Goal: Task Accomplishment & Management: Complete application form

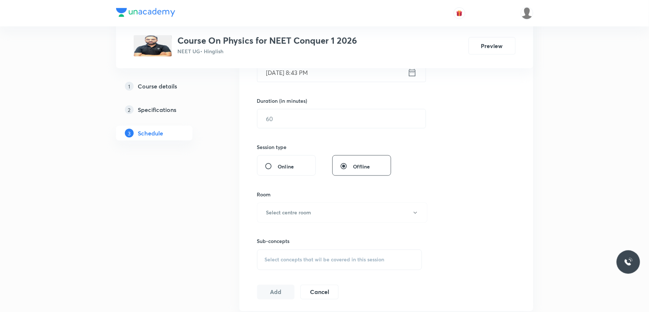
scroll to position [245, 0]
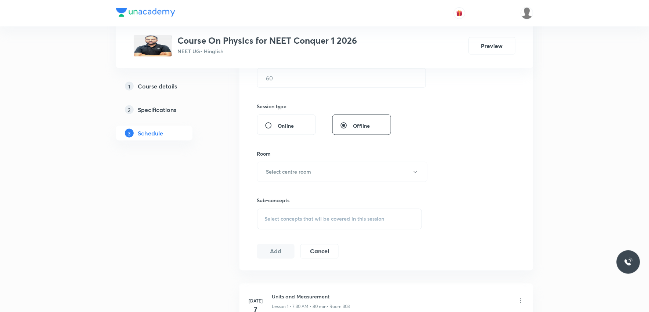
click at [333, 215] on div "Select concepts that wil be covered in this session" at bounding box center [339, 219] width 165 height 21
click at [485, 122] on div "Session 23 Live class Session title 0/99 ​ Schedule for Sep 2, 2025, 8:43 PM ​ …" at bounding box center [386, 86] width 258 height 345
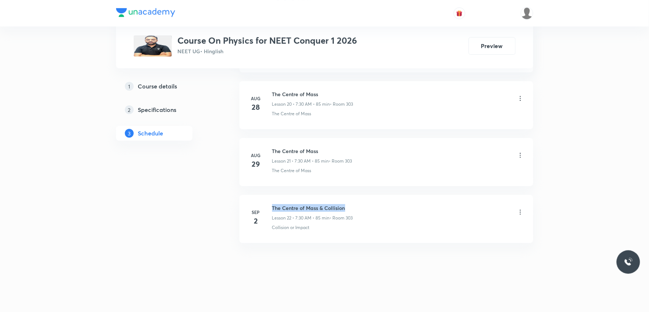
drag, startPoint x: 272, startPoint y: 207, endPoint x: 370, endPoint y: 204, distance: 97.7
click at [370, 204] on div "The Centre of Mass & Collision Lesson 22 • 7:30 AM • 85 min • Room 303" at bounding box center [398, 212] width 252 height 17
copy h6 "The Centre of Mass & Collision"
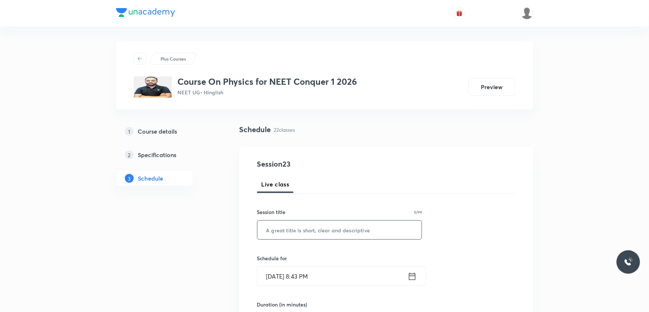
click at [358, 224] on input "text" at bounding box center [339, 230] width 164 height 19
paste input "The Centre of Mass & Collision"
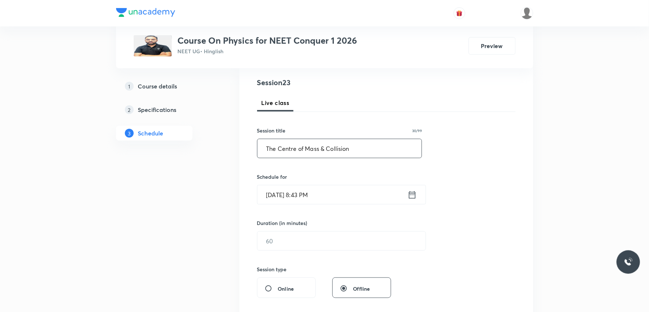
type input "The Centre of Mass & Collision"
click at [285, 196] on input "[DATE] 8:43 PM" at bounding box center [332, 194] width 150 height 19
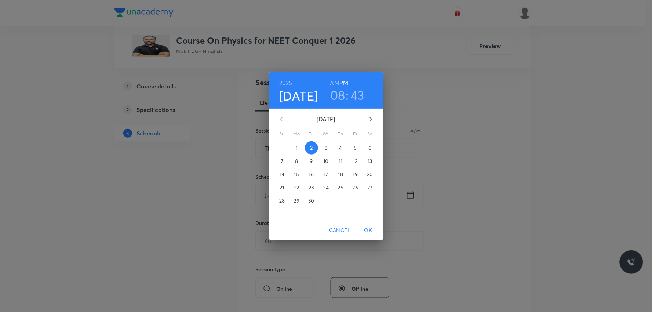
click at [324, 146] on span "3" at bounding box center [326, 147] width 13 height 7
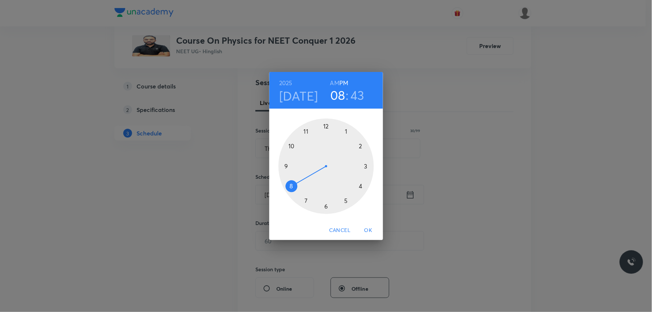
click at [336, 85] on h6 "AM" at bounding box center [334, 83] width 9 height 10
drag, startPoint x: 294, startPoint y: 186, endPoint x: 301, endPoint y: 200, distance: 15.4
click at [301, 200] on div at bounding box center [326, 166] width 95 height 95
drag, startPoint x: 289, startPoint y: 174, endPoint x: 326, endPoint y: 203, distance: 46.8
click at [326, 203] on div at bounding box center [326, 166] width 95 height 95
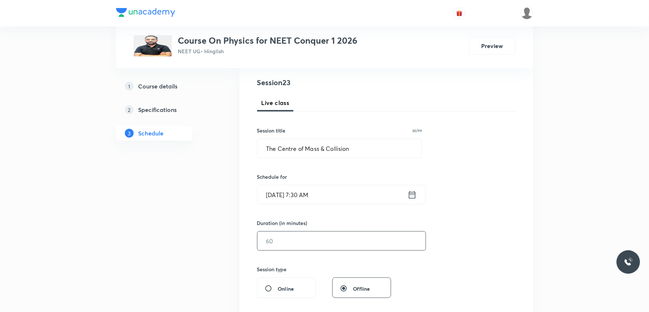
click at [285, 236] on input "text" at bounding box center [341, 241] width 168 height 19
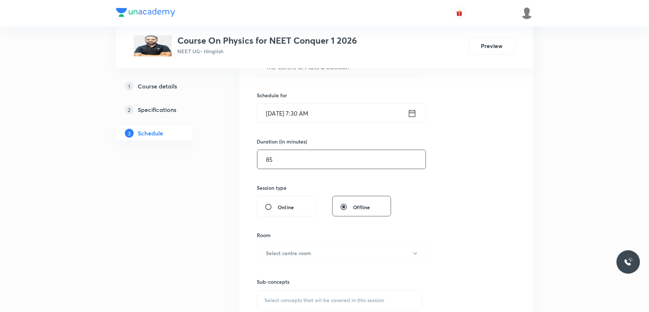
scroll to position [245, 0]
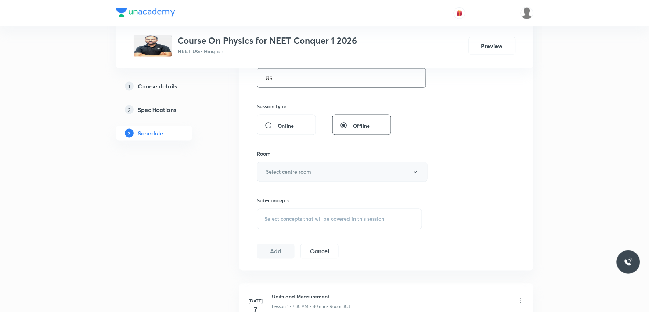
type input "85"
click at [357, 170] on button "Select centre room" at bounding box center [342, 172] width 170 height 20
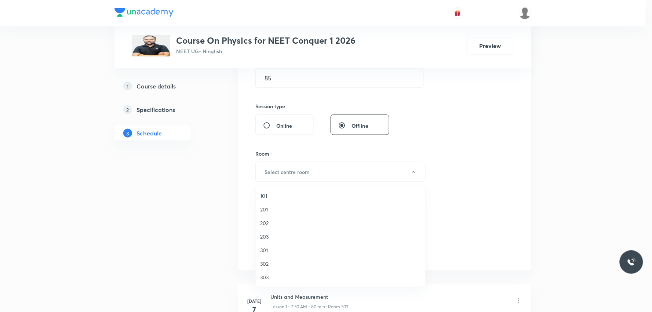
click at [272, 277] on span "303" at bounding box center [340, 278] width 161 height 8
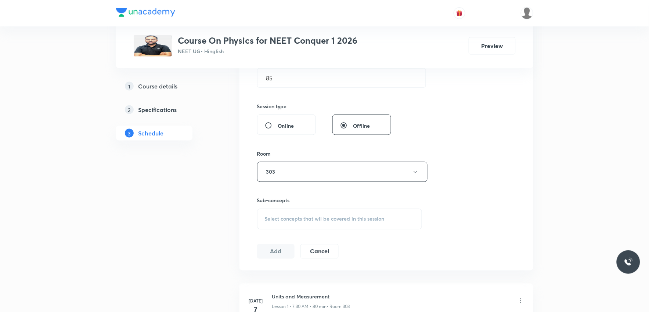
click at [315, 213] on div "Select concepts that wil be covered in this session" at bounding box center [339, 219] width 165 height 21
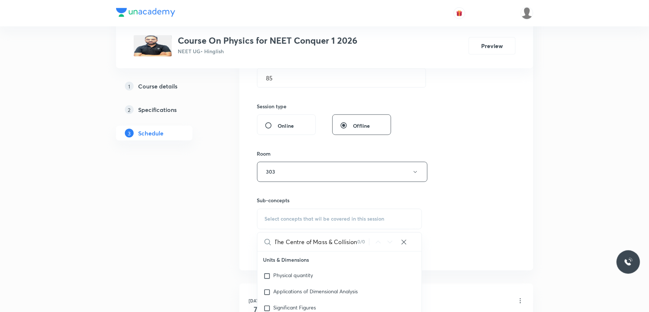
scroll to position [285, 0]
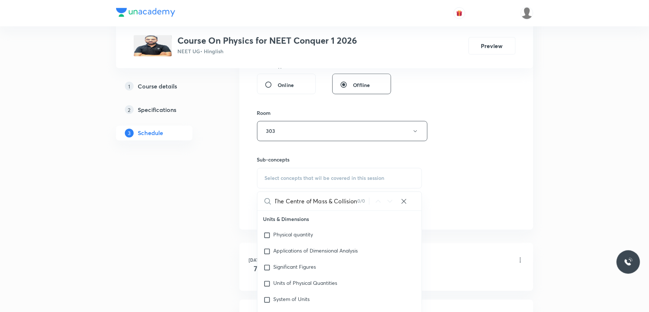
click at [327, 201] on input "The Centre of Mass & Collision" at bounding box center [316, 201] width 83 height 19
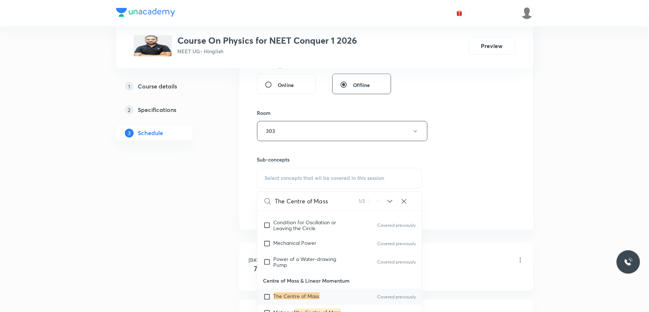
scroll to position [367, 0]
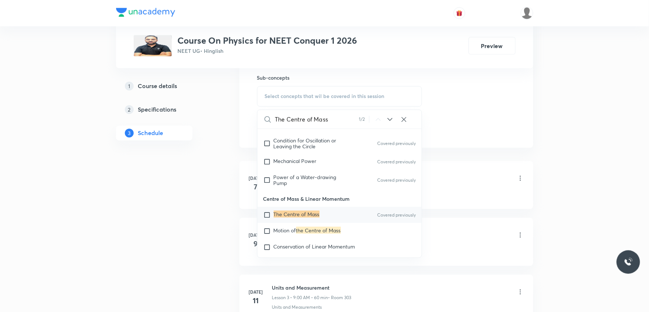
type input "The Centre of Mass"
click at [297, 218] on mark "The Centre of Mass" at bounding box center [297, 214] width 46 height 7
checkbox input "true"
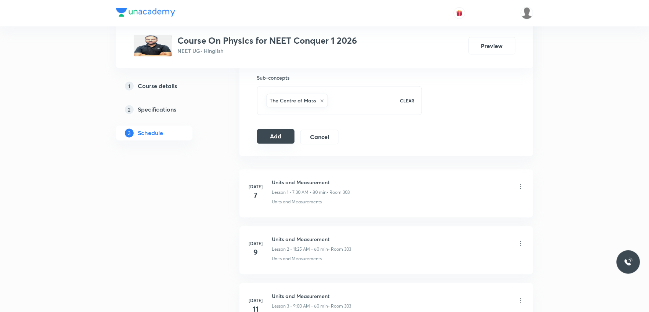
click at [285, 138] on button "Add" at bounding box center [276, 136] width 38 height 15
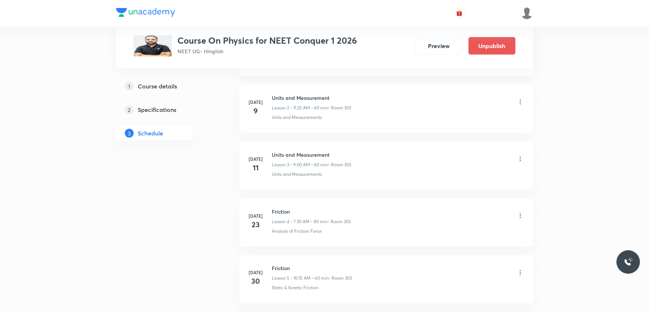
scroll to position [1249, 0]
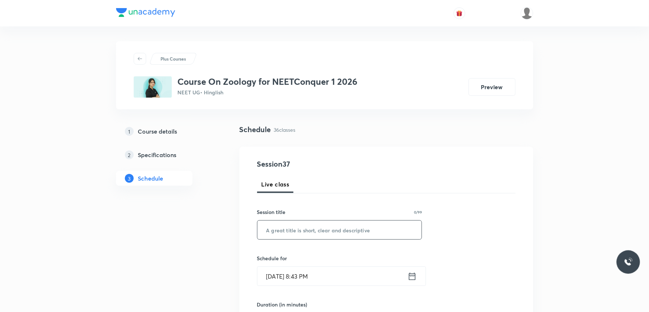
scroll to position [285, 0]
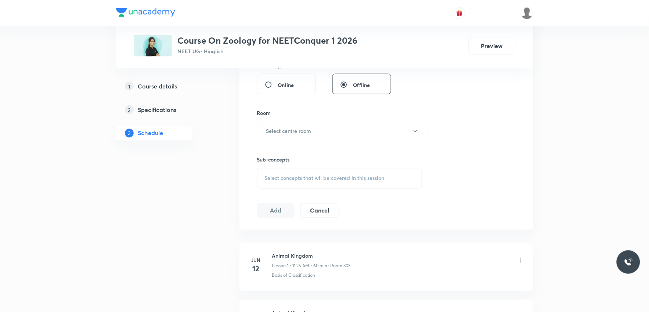
click at [336, 177] on span "Select concepts that wil be covered in this session" at bounding box center [325, 178] width 120 height 6
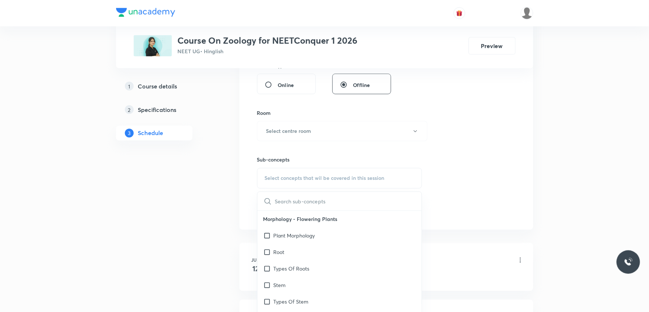
click at [468, 134] on div "Session 37 Live class Session title 0/99 ​ Schedule for [DATE] 8:43 PM ​ Durati…" at bounding box center [386, 45] width 258 height 345
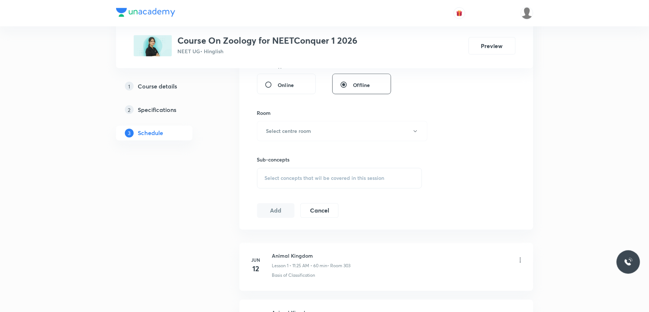
scroll to position [2328, 0]
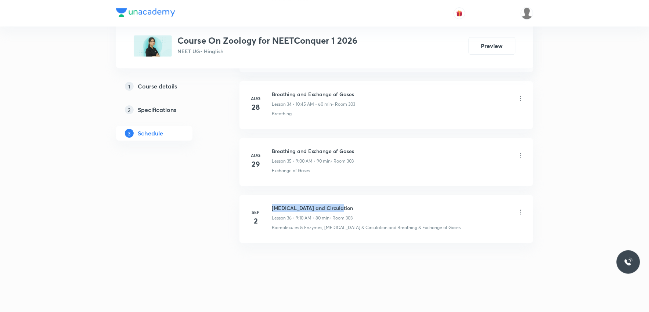
drag, startPoint x: 272, startPoint y: 207, endPoint x: 369, endPoint y: 200, distance: 97.2
click at [369, 200] on li "[DATE] [MEDICAL_DATA] and Circulation Lesson 36 • 9:10 AM • 80 min • Room 303 B…" at bounding box center [386, 219] width 294 height 48
copy h6 "[MEDICAL_DATA] and Circulation"
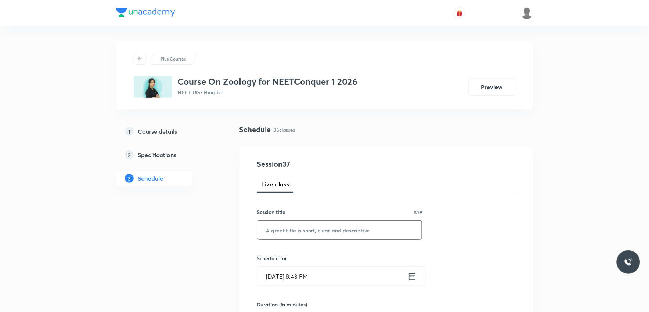
click at [360, 229] on input "text" at bounding box center [339, 230] width 164 height 19
paste input "[MEDICAL_DATA] and Circulation"
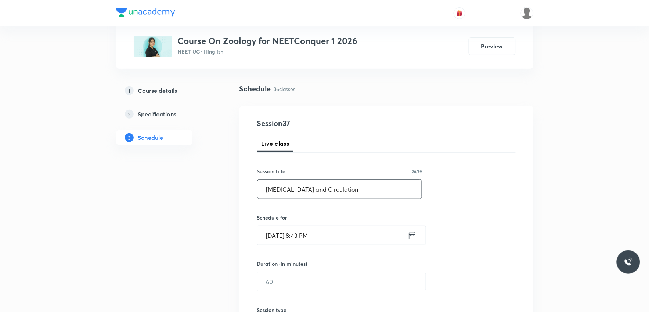
scroll to position [82, 0]
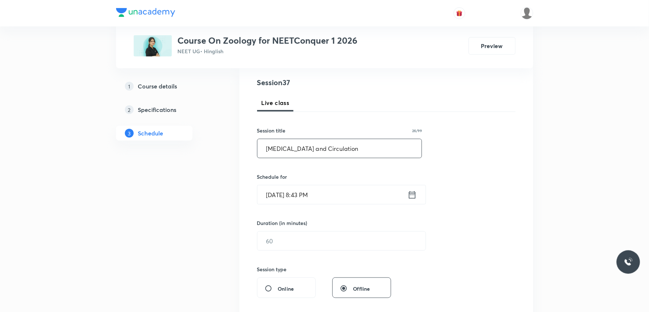
type input "[MEDICAL_DATA] and Circulation"
click at [283, 200] on input "[DATE] 8:43 PM" at bounding box center [332, 194] width 150 height 19
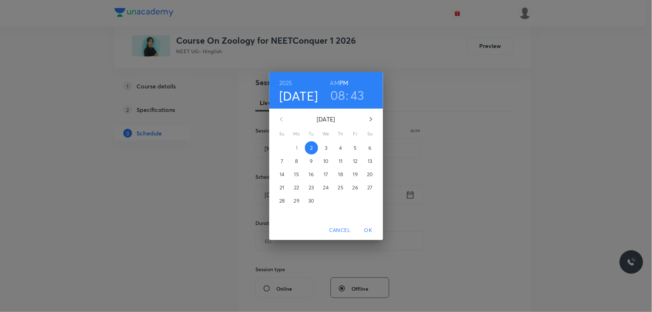
click at [322, 147] on span "3" at bounding box center [326, 147] width 13 height 7
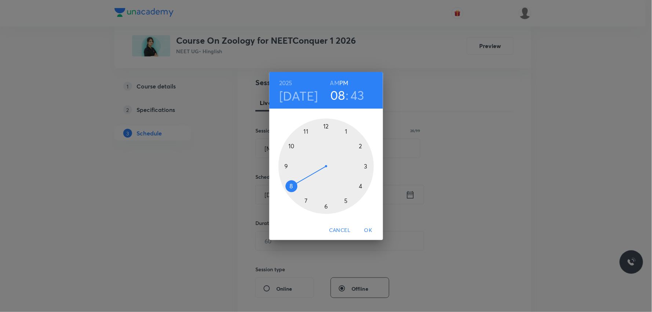
click at [337, 86] on h6 "AM" at bounding box center [334, 83] width 9 height 10
drag, startPoint x: 290, startPoint y: 185, endPoint x: 289, endPoint y: 170, distance: 15.5
click at [289, 170] on div at bounding box center [326, 166] width 95 height 95
drag, startPoint x: 300, startPoint y: 159, endPoint x: 326, endPoint y: 135, distance: 35.3
click at [326, 135] on div at bounding box center [326, 166] width 95 height 95
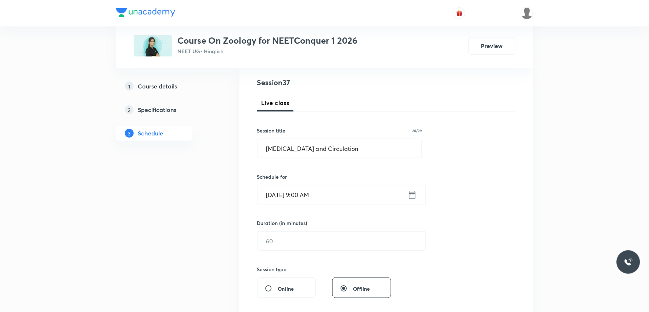
scroll to position [122, 0]
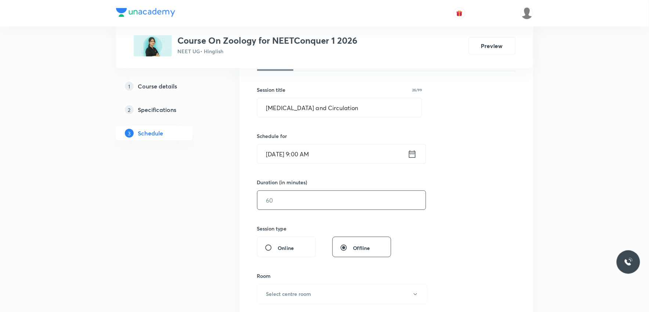
click at [302, 203] on input "text" at bounding box center [341, 200] width 168 height 19
click at [336, 199] on input "text" at bounding box center [341, 200] width 168 height 19
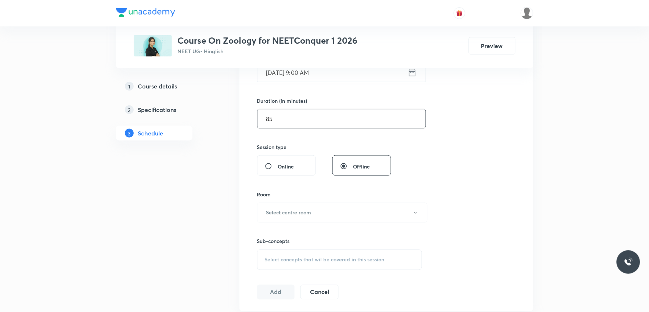
scroll to position [245, 0]
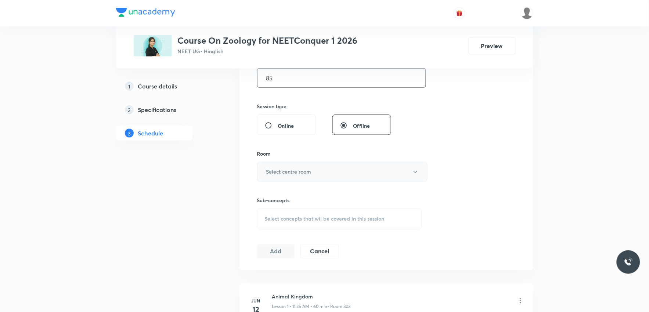
type input "85"
click at [323, 170] on button "Select centre room" at bounding box center [342, 172] width 170 height 20
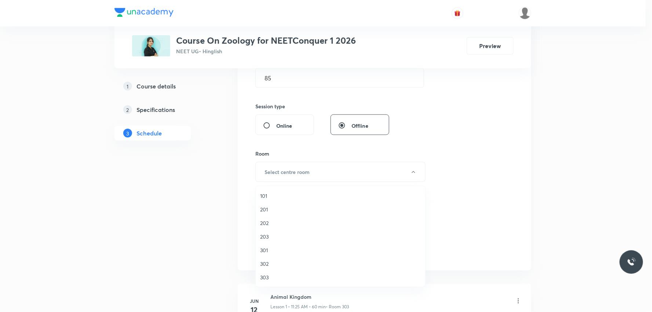
click at [269, 275] on span "303" at bounding box center [340, 278] width 161 height 8
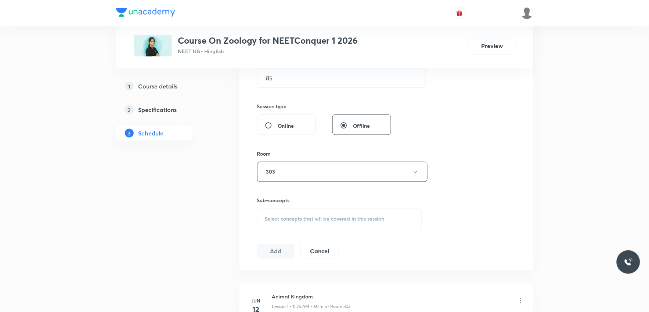
click at [328, 222] on span "Select concepts that wil be covered in this session" at bounding box center [325, 219] width 120 height 6
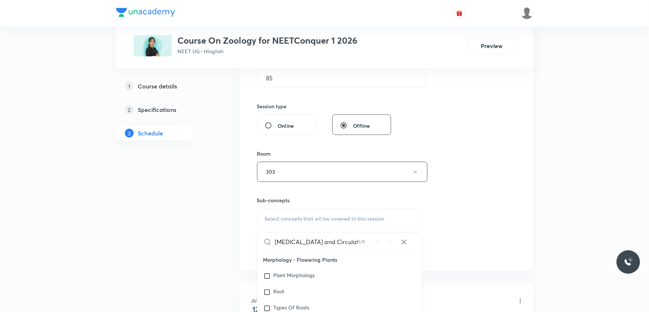
scroll to position [326, 0]
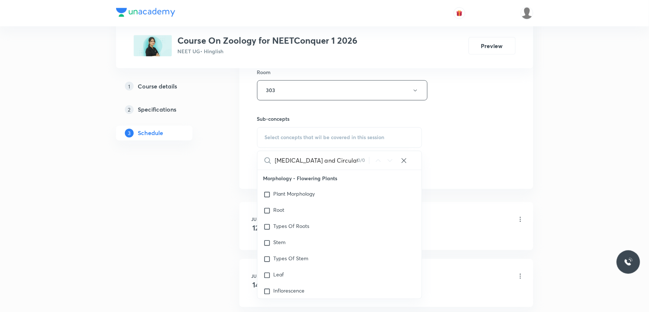
click at [304, 163] on input "[MEDICAL_DATA] and Circulation" at bounding box center [316, 160] width 83 height 19
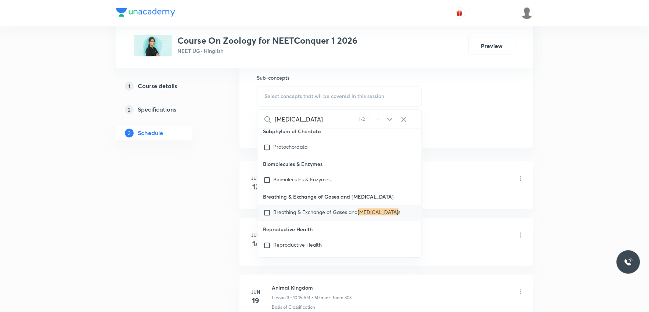
scroll to position [13678, 0]
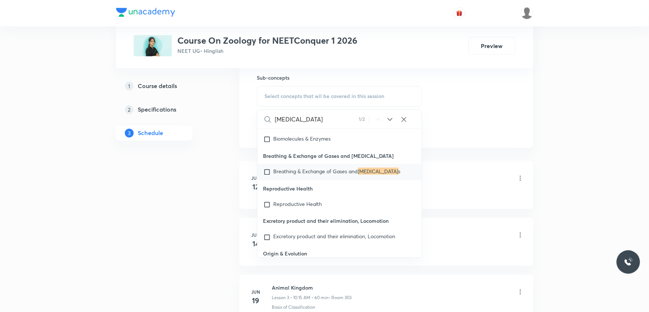
type input "Body Fluid"
click at [355, 175] on span "Breathing & Exchange of Gases and" at bounding box center [316, 171] width 84 height 7
checkbox input "true"
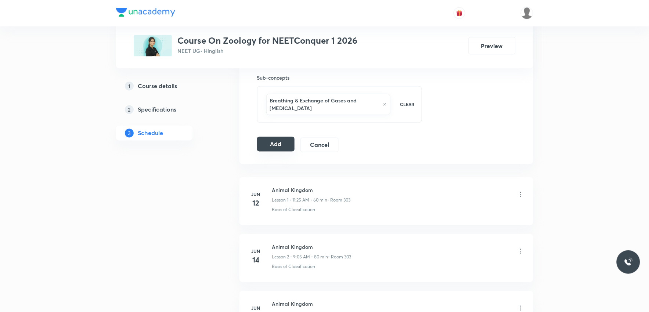
click at [278, 146] on button "Add" at bounding box center [276, 144] width 38 height 15
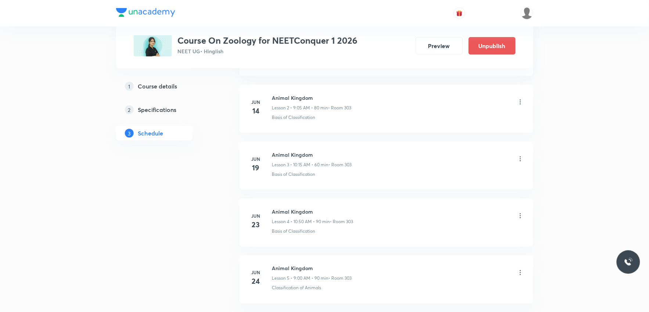
scroll to position [2047, 0]
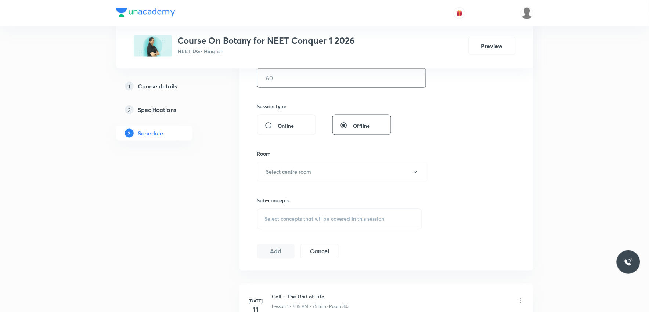
scroll to position [326, 0]
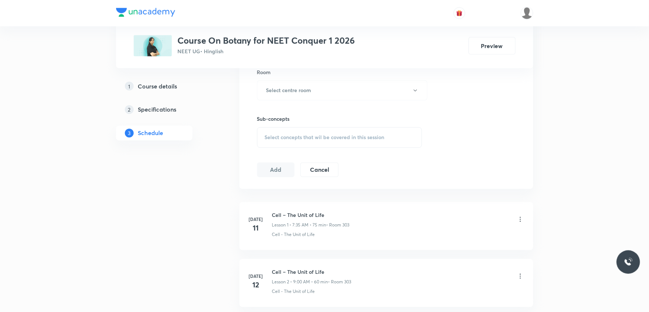
click at [353, 138] on span "Select concepts that wil be covered in this session" at bounding box center [325, 138] width 120 height 6
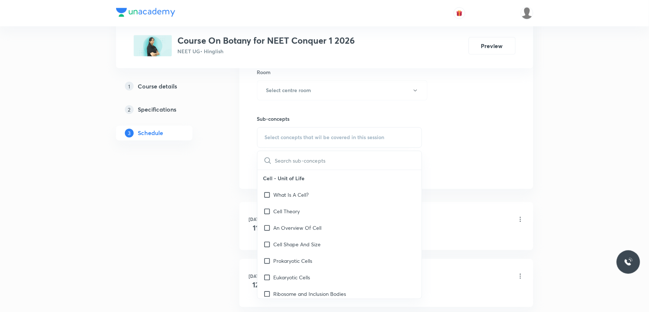
click at [468, 116] on div "Session 36 Live class Session title 0/99 ​ Schedule for Sep 2, 2025, 8:43 PM ​ …" at bounding box center [386, 5] width 258 height 345
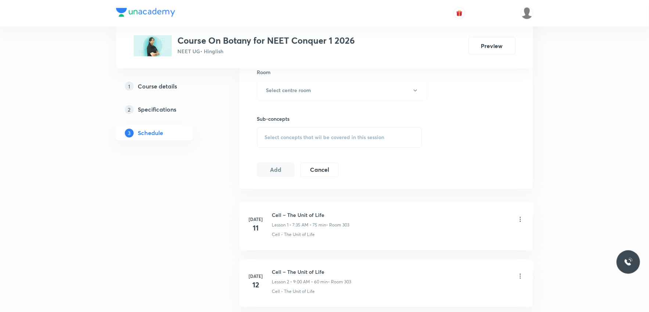
scroll to position [2270, 0]
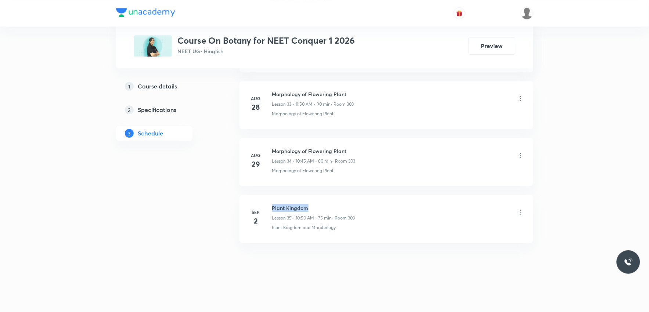
drag, startPoint x: 272, startPoint y: 209, endPoint x: 314, endPoint y: 209, distance: 41.5
click at [314, 209] on h6 "Plant Kingdom" at bounding box center [313, 208] width 83 height 8
copy h6 "Plant Kingdom"
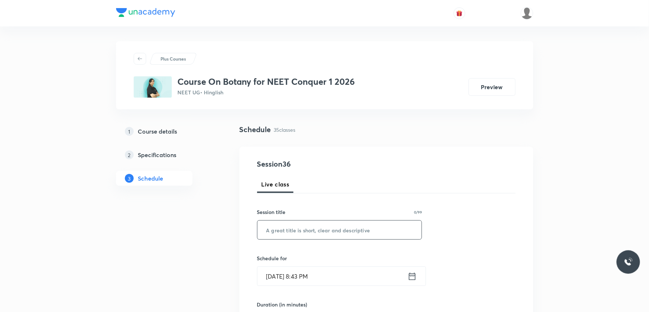
click at [308, 225] on input "text" at bounding box center [339, 230] width 164 height 19
paste input "Plant Kingdom"
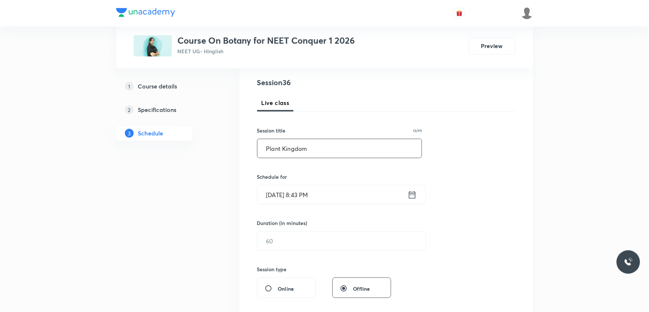
type input "Plant Kingdom"
click at [291, 194] on input "[DATE] 8:43 PM" at bounding box center [332, 194] width 150 height 19
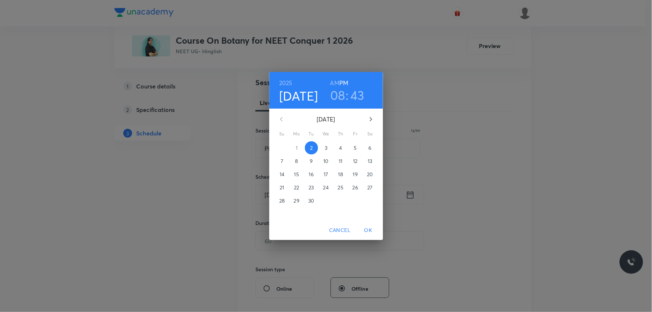
click at [327, 151] on p "3" at bounding box center [326, 147] width 3 height 7
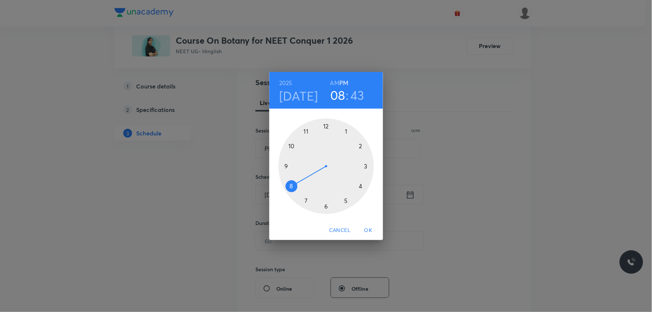
click at [333, 84] on h6 "AM" at bounding box center [334, 83] width 9 height 10
drag, startPoint x: 289, startPoint y: 184, endPoint x: 295, endPoint y: 145, distance: 39.7
click at [295, 145] on div at bounding box center [326, 166] width 95 height 95
drag, startPoint x: 287, startPoint y: 173, endPoint x: 304, endPoint y: 203, distance: 35.3
click at [304, 203] on div at bounding box center [326, 166] width 95 height 95
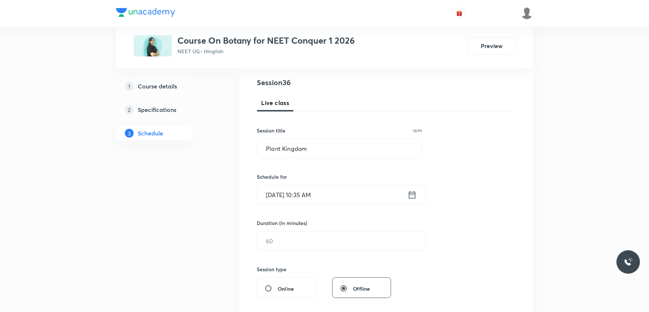
scroll to position [122, 0]
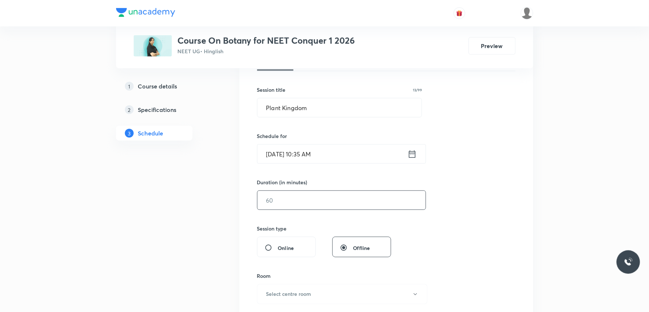
click at [299, 201] on input "text" at bounding box center [341, 200] width 168 height 19
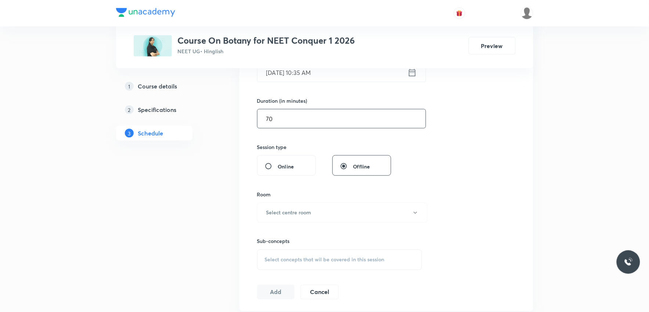
scroll to position [245, 0]
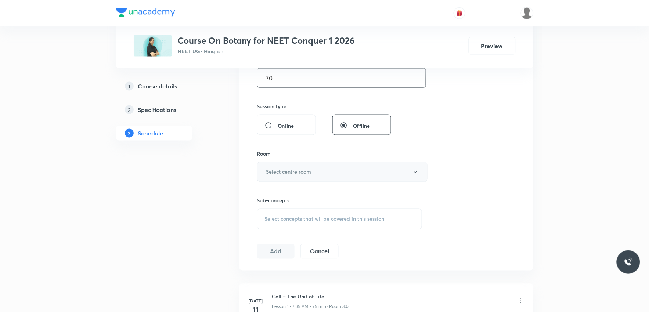
type input "70"
click at [327, 170] on button "Select centre room" at bounding box center [342, 172] width 170 height 20
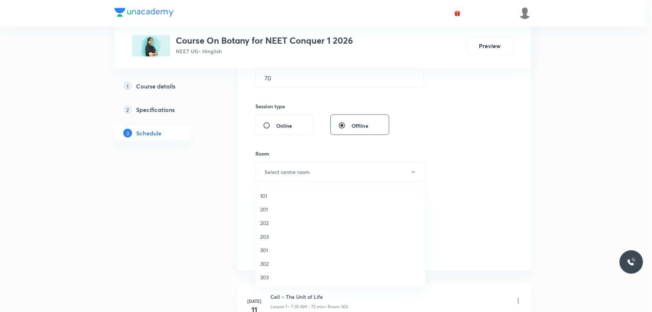
click at [273, 278] on span "303" at bounding box center [340, 278] width 161 height 8
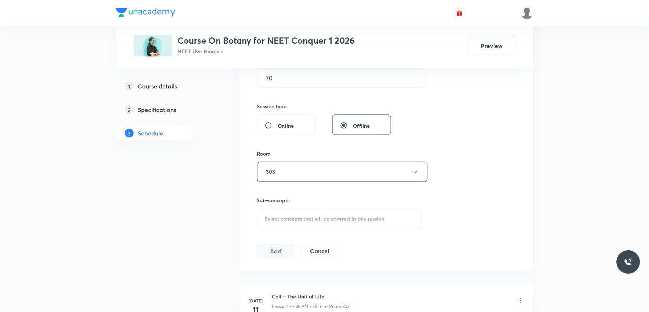
click at [336, 216] on span "Select concepts that wil be covered in this session" at bounding box center [325, 219] width 120 height 6
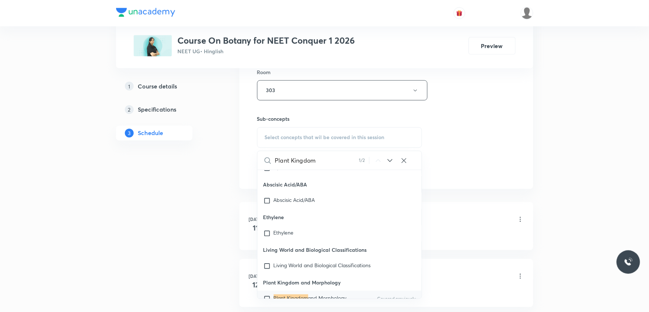
type input "Plant Kingdom"
click at [303, 294] on mark "Plant Kingdom" at bounding box center [291, 297] width 35 height 7
checkbox input "true"
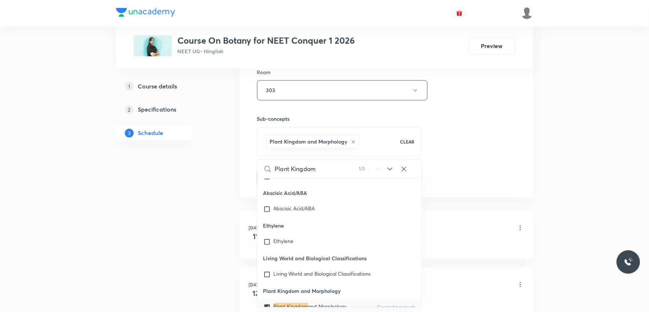
click at [438, 160] on div "Session 36 Live class Session title 13/99 Plant Kingdom ​ Schedule for Sep 3, 2…" at bounding box center [386, 9] width 258 height 353
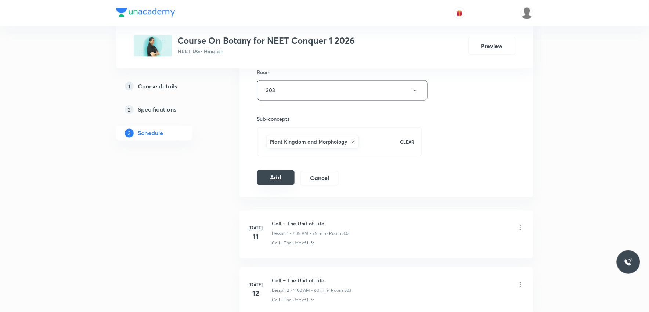
click at [283, 178] on button "Add" at bounding box center [276, 177] width 38 height 15
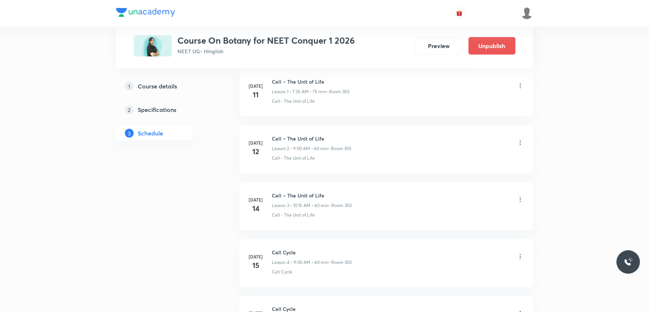
scroll to position [1990, 0]
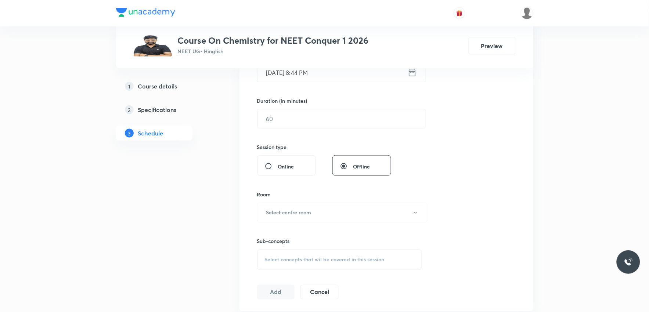
scroll to position [285, 0]
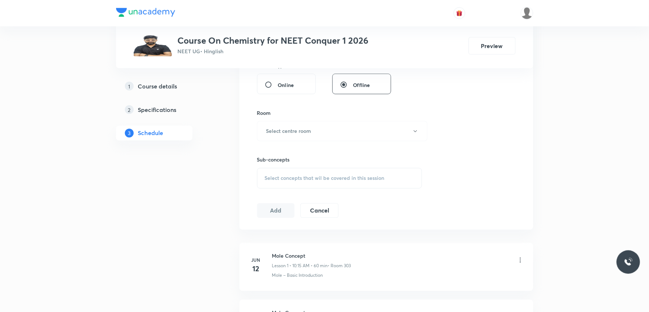
click at [344, 178] on span "Select concepts that wil be covered in this session" at bounding box center [325, 178] width 120 height 6
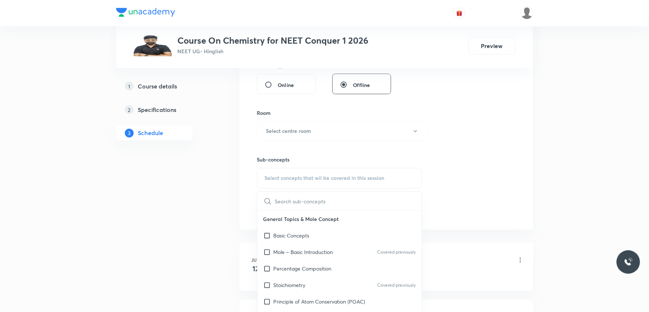
click at [449, 93] on div "Session 56 Live class Session title 0/99 ​ Schedule for Sep 2, 2025, 8:44 PM ​ …" at bounding box center [386, 45] width 258 height 345
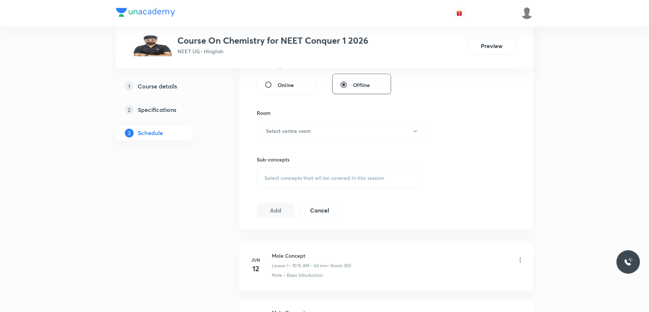
scroll to position [3410, 0]
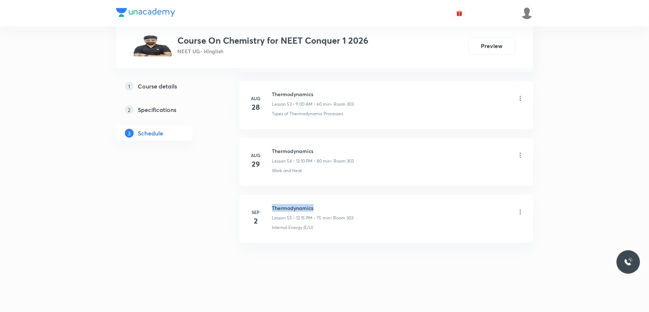
drag, startPoint x: 272, startPoint y: 207, endPoint x: 316, endPoint y: 206, distance: 44.4
click at [316, 206] on h6 "Thermodynamics" at bounding box center [313, 208] width 82 height 8
copy h6 "Thermodynamics"
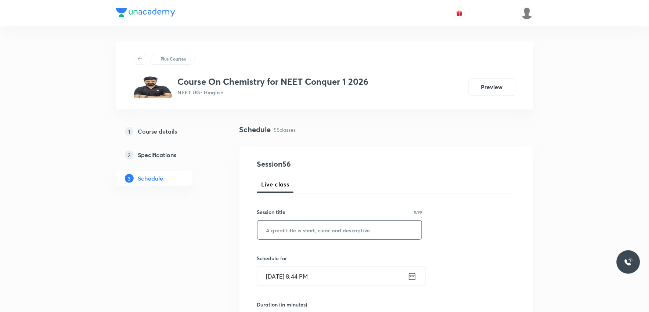
click at [351, 223] on input "text" at bounding box center [339, 230] width 164 height 19
paste input "Thermodynamics"
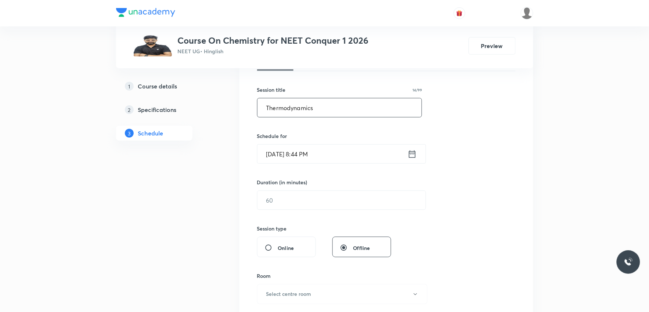
type input "Thermodynamics"
click at [285, 151] on input "Sep 2, 2025, 8:44 PM" at bounding box center [332, 154] width 150 height 19
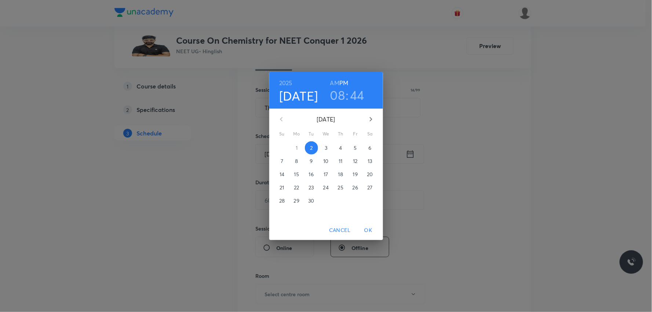
click at [327, 144] on p "3" at bounding box center [326, 147] width 3 height 7
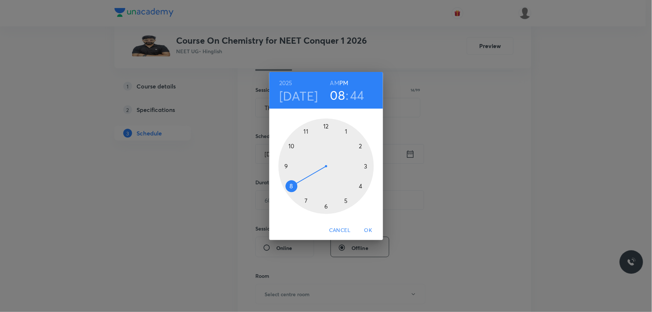
click at [336, 82] on h6 "AM" at bounding box center [334, 83] width 9 height 10
drag, startPoint x: 289, startPoint y: 179, endPoint x: 316, endPoint y: 144, distance: 44.0
click at [316, 144] on div at bounding box center [326, 166] width 95 height 95
drag, startPoint x: 290, startPoint y: 163, endPoint x: 296, endPoint y: 151, distance: 13.1
click at [296, 151] on div at bounding box center [326, 166] width 95 height 95
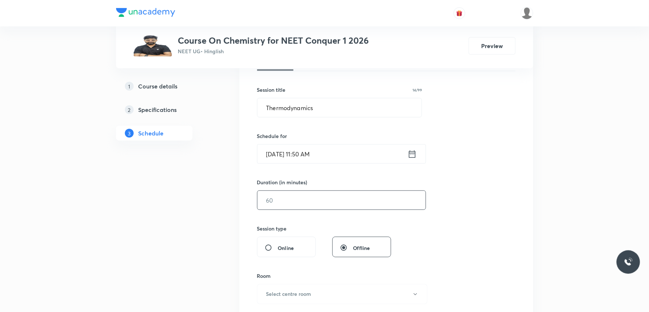
click at [282, 196] on input "text" at bounding box center [341, 200] width 168 height 19
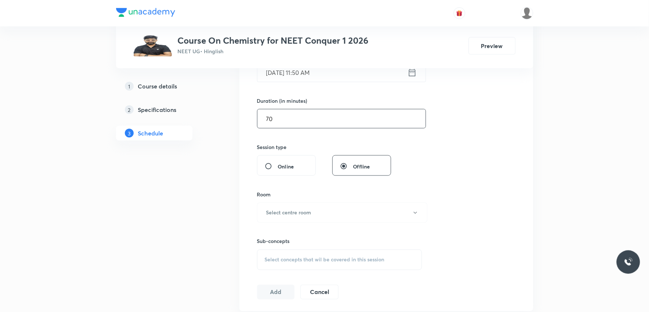
scroll to position [285, 0]
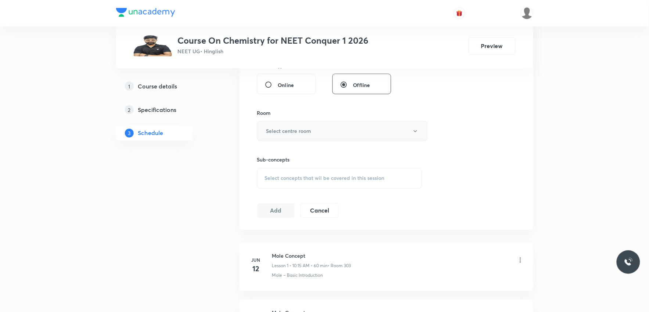
type input "70"
click at [367, 133] on button "Select centre room" at bounding box center [342, 131] width 170 height 20
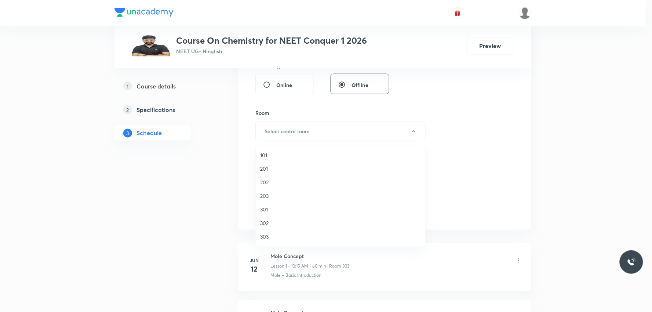
click at [276, 237] on span "303" at bounding box center [340, 237] width 161 height 8
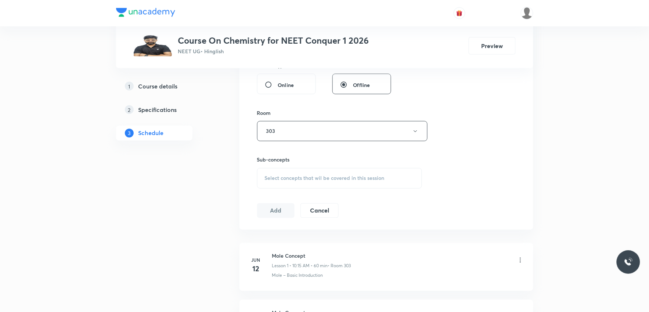
click at [313, 182] on div "Select concepts that wil be covered in this session" at bounding box center [339, 178] width 165 height 21
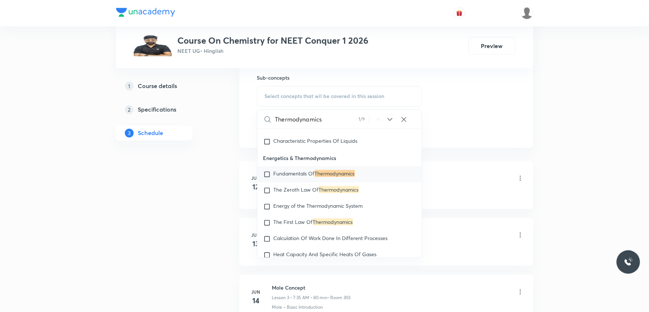
scroll to position [489, 0]
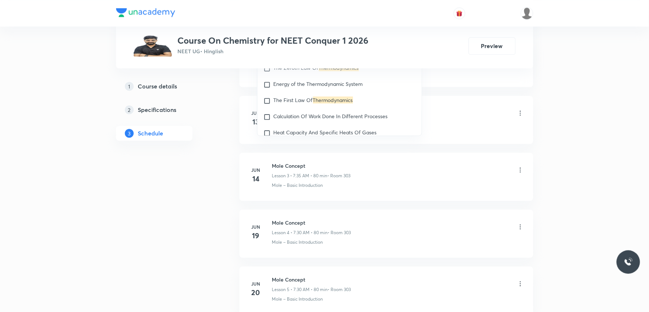
type input "Thermodynamics"
click at [471, 120] on div "Mole Concept Lesson 2 • 7:30 AM • 80 min • Room 303" at bounding box center [398, 113] width 252 height 17
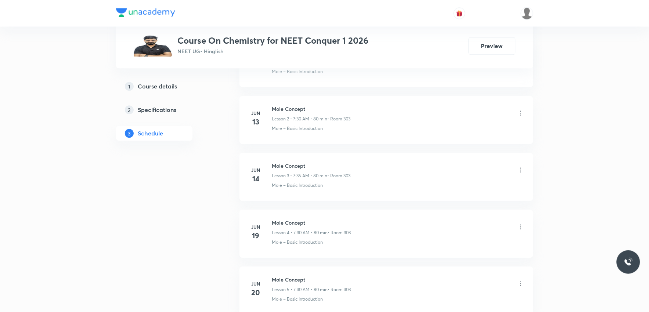
scroll to position [3410, 0]
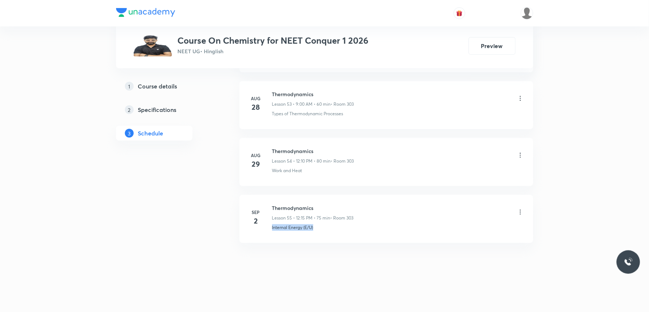
drag, startPoint x: 272, startPoint y: 231, endPoint x: 327, endPoint y: 233, distance: 55.1
click at [327, 233] on li "Sep 2 Thermodynamics Lesson 55 • 12:15 PM • 75 min • Room 303 Internal Energy (…" at bounding box center [386, 219] width 294 height 48
copy p "Internal Energy (E/U)"
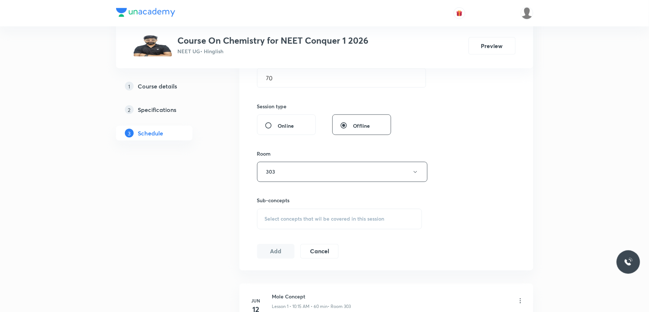
scroll to position [285, 0]
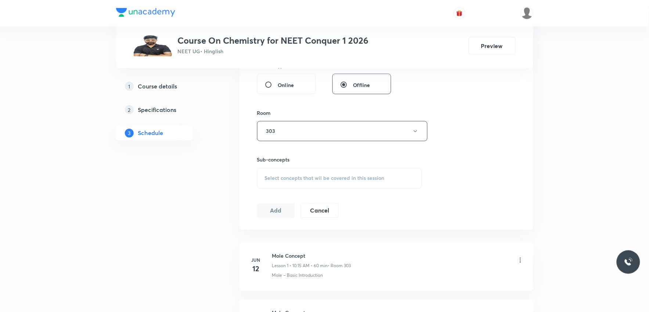
click at [358, 181] on span "Select concepts that wil be covered in this session" at bounding box center [325, 178] width 120 height 6
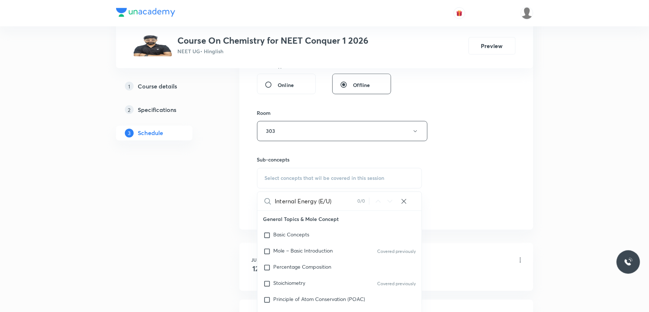
scroll to position [408, 0]
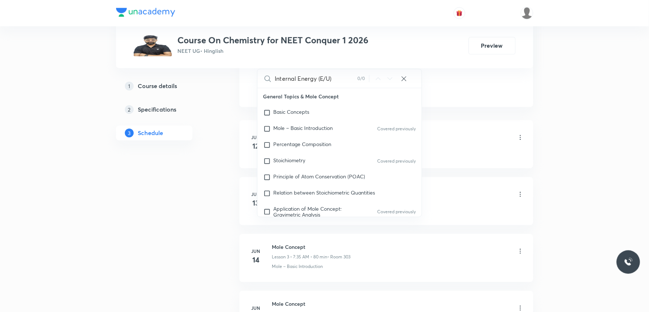
type input "Internal Energy (E/U)"
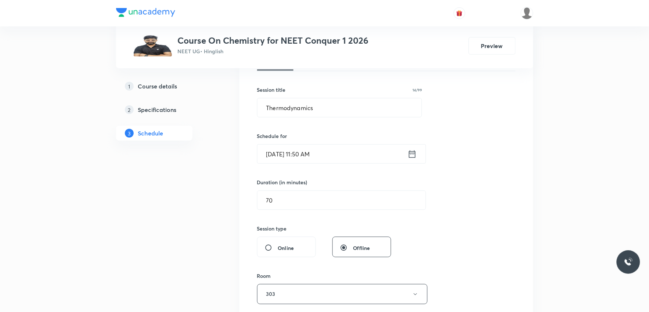
scroll to position [326, 0]
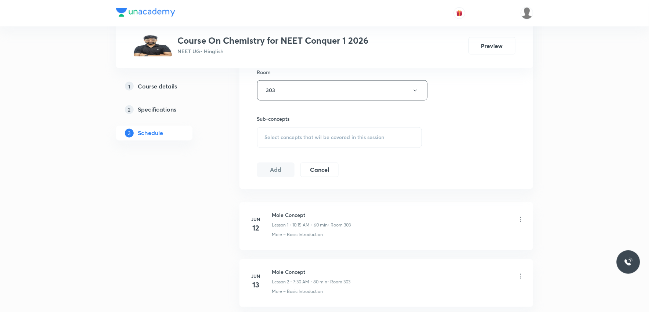
click at [478, 155] on div "Session 56 Live class Session title 14/99 Thermodynamics ​ Schedule for Sep 3, …" at bounding box center [386, 5] width 258 height 345
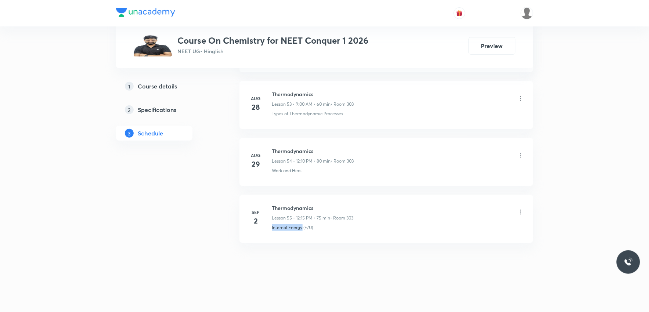
drag, startPoint x: 271, startPoint y: 230, endPoint x: 303, endPoint y: 232, distance: 32.0
click at [303, 232] on li "Sep 2 Thermodynamics Lesson 55 • 12:15 PM • 75 min • Room 303 Internal Energy (…" at bounding box center [386, 219] width 294 height 48
copy p "Internal Energy"
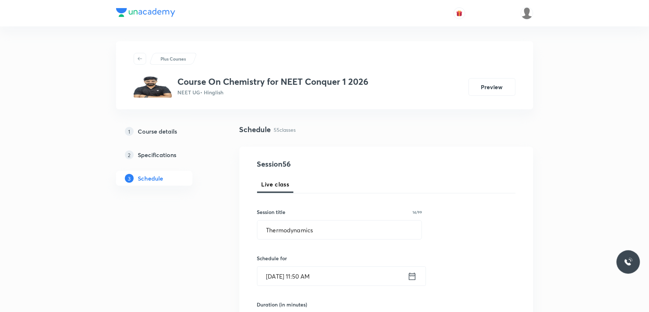
scroll to position [245, 0]
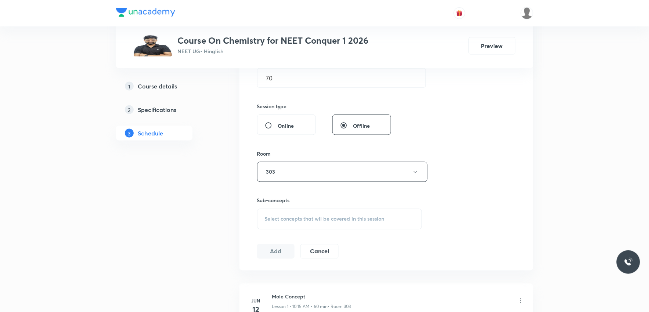
click at [323, 224] on div "Select concepts that wil be covered in this session" at bounding box center [339, 219] width 165 height 21
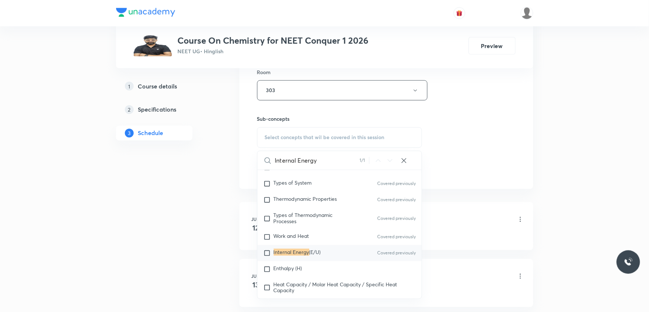
scroll to position [6335, 0]
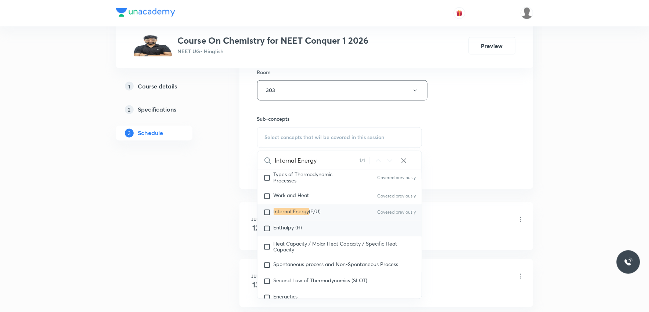
type input "Internal Energy"
click at [293, 231] on span "Enthalpy (H)" at bounding box center [288, 227] width 29 height 7
checkbox input "true"
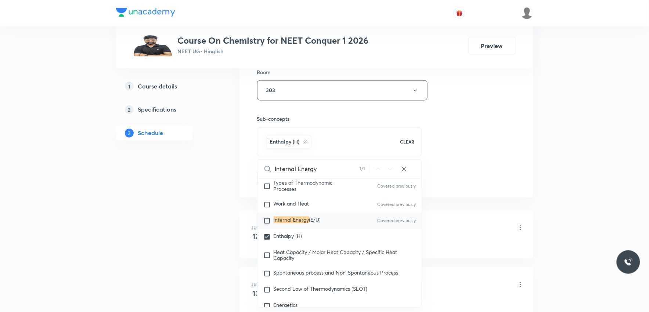
click at [477, 133] on div "Session 56 Live class Session title 14/99 Thermodynamics ​ Schedule for Sep 3, …" at bounding box center [386, 9] width 258 height 353
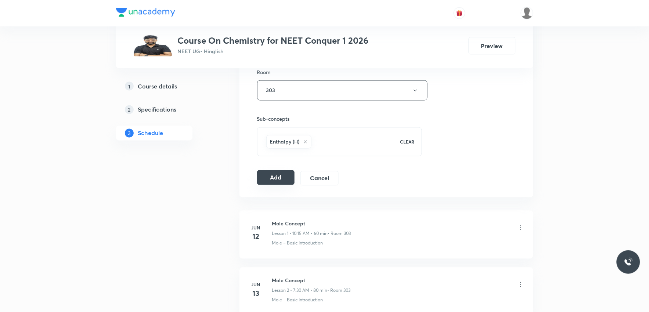
click at [274, 182] on button "Add" at bounding box center [276, 177] width 38 height 15
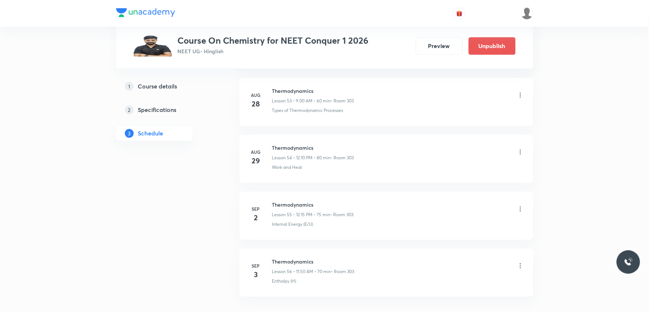
scroll to position [3129, 0]
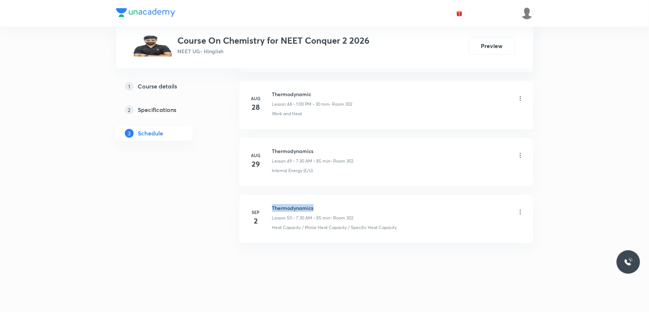
drag, startPoint x: 272, startPoint y: 208, endPoint x: 343, endPoint y: 207, distance: 71.2
click at [343, 207] on h6 "Thermodynamics" at bounding box center [313, 208] width 82 height 8
copy h6 "Thermodynamics"
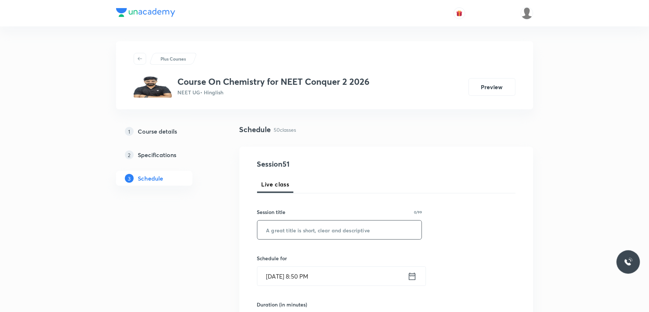
click at [337, 222] on input "text" at bounding box center [339, 230] width 164 height 19
paste input "Thermodynamics"
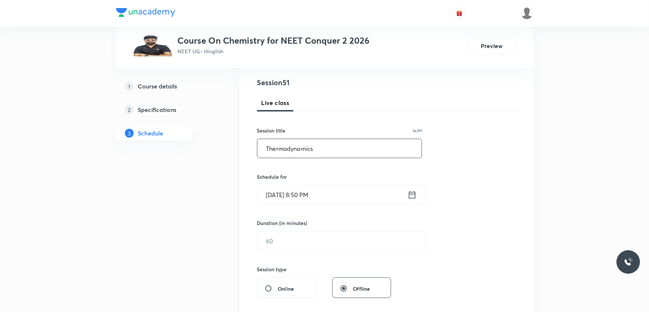
scroll to position [163, 0]
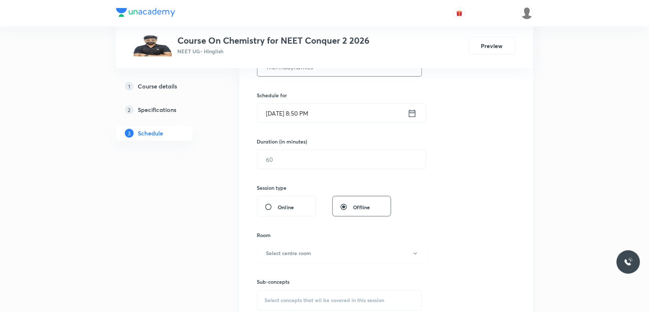
type input "Thermodynamics"
click at [286, 116] on input "[DATE] 8:50 PM" at bounding box center [332, 113] width 150 height 19
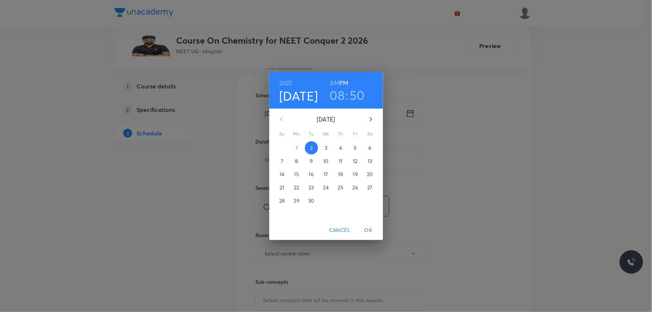
click at [322, 149] on span "3" at bounding box center [326, 147] width 13 height 7
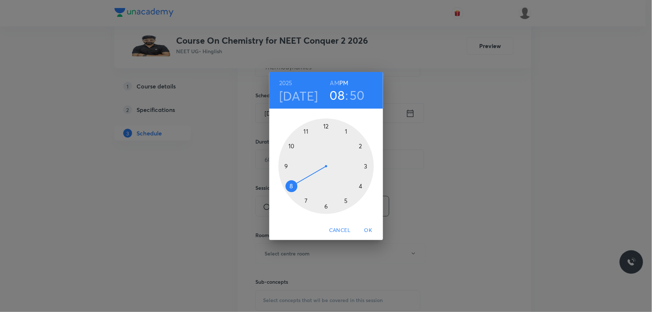
click at [337, 85] on h6 "AM" at bounding box center [334, 83] width 9 height 10
drag, startPoint x: 297, startPoint y: 189, endPoint x: 308, endPoint y: 202, distance: 17.0
click at [308, 202] on div at bounding box center [326, 166] width 95 height 95
drag, startPoint x: 293, startPoint y: 149, endPoint x: 326, endPoint y: 202, distance: 63.0
click at [326, 202] on div at bounding box center [326, 166] width 95 height 95
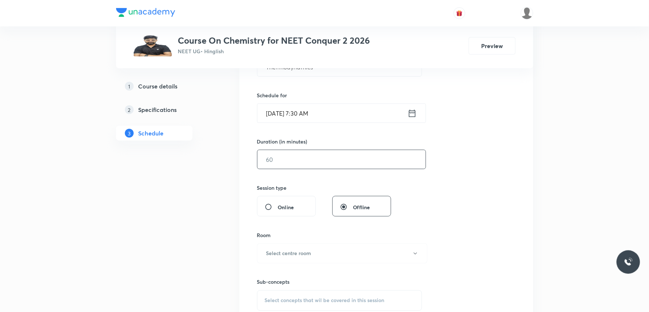
click at [294, 163] on input "text" at bounding box center [341, 159] width 168 height 19
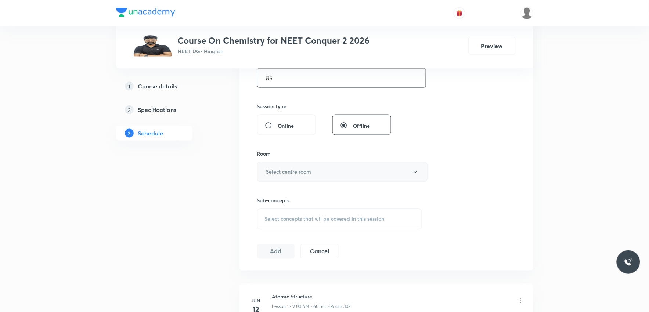
type input "85"
click at [309, 167] on button "Select centre room" at bounding box center [342, 172] width 170 height 20
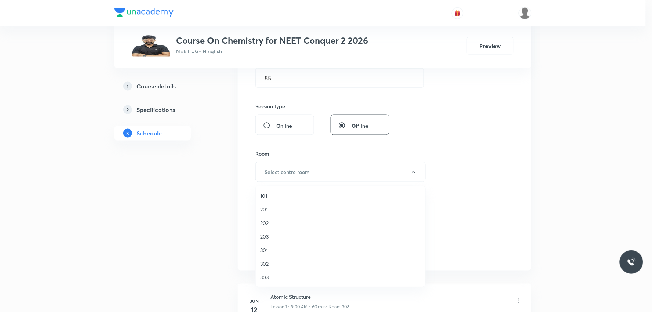
click at [272, 264] on span "302" at bounding box center [340, 264] width 161 height 8
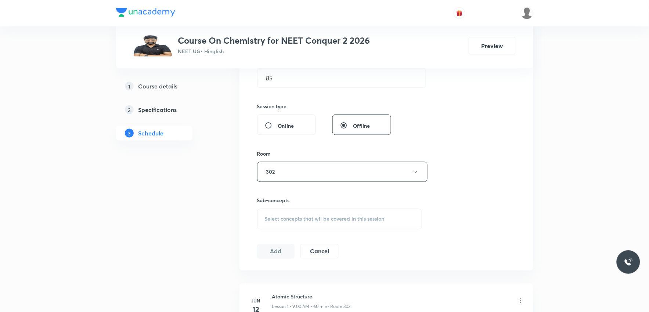
click at [338, 222] on div "Select concepts that wil be covered in this session" at bounding box center [339, 219] width 165 height 21
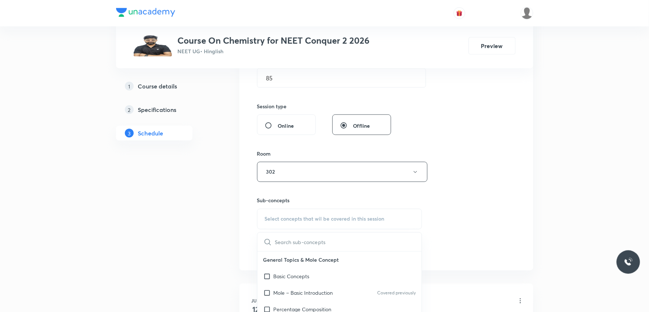
paste input "Thermodynamics"
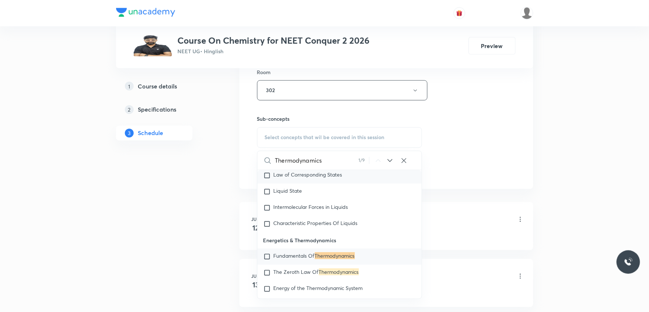
scroll to position [367, 0]
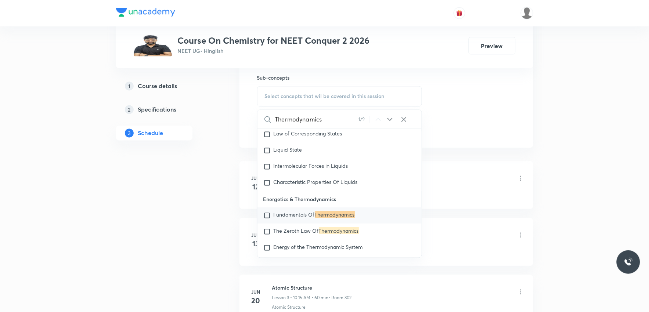
type input "Thermodynamics"
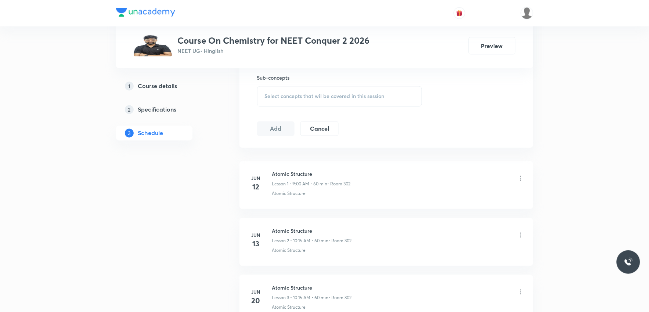
scroll to position [3125, 0]
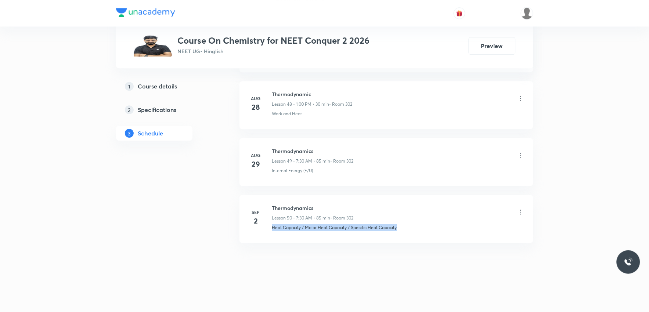
drag, startPoint x: 269, startPoint y: 230, endPoint x: 403, endPoint y: 229, distance: 133.3
click at [403, 229] on div "Sep 2 Thermodynamics Lesson 50 • 7:30 AM • 85 min • Room 302 Heat Capacity / Mo…" at bounding box center [386, 217] width 275 height 27
copy p "Heat Capacity / Molar Heat Capacity / Specific Heat Capacity"
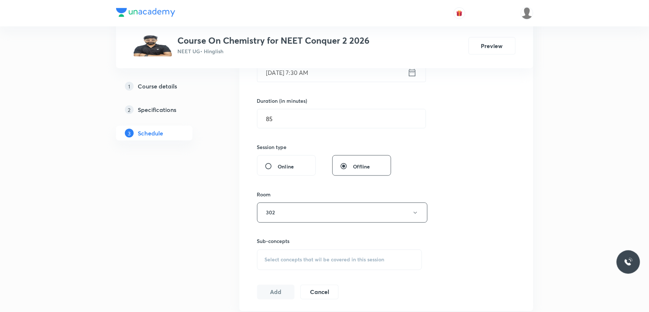
scroll to position [326, 0]
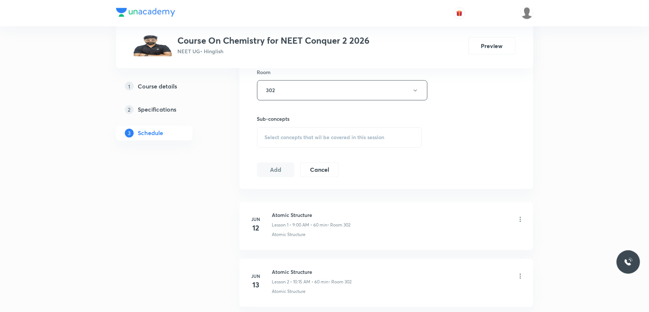
click at [367, 132] on div "Select concepts that wil be covered in this session" at bounding box center [339, 137] width 165 height 21
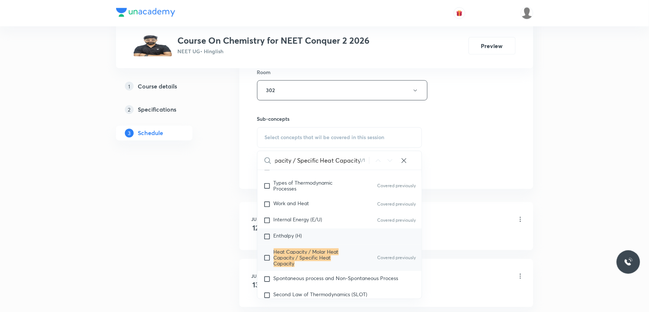
scroll to position [6378, 0]
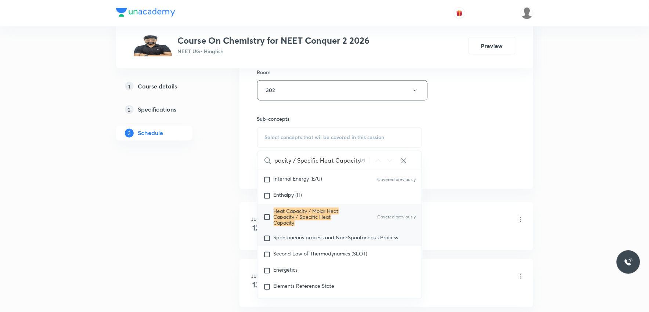
type input "Heat Capacity / Molar Heat Capacity / Specific Heat Capacity"
click at [308, 241] on span "Spontaneous process and Non-Spontaneous Process" at bounding box center [336, 237] width 125 height 7
checkbox input "true"
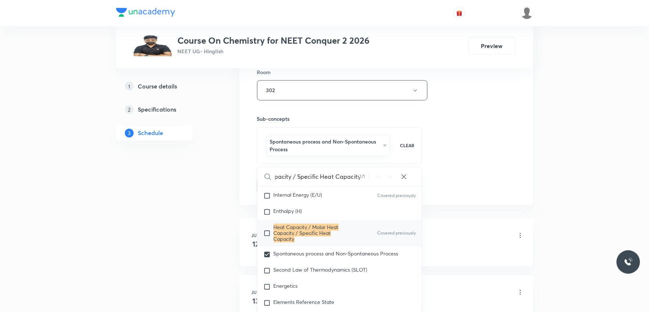
scroll to position [0, 0]
click at [450, 149] on div "Session 51 Live class Session title 14/99 Thermodynamics ​ Schedule for Sep 3, …" at bounding box center [386, 13] width 258 height 361
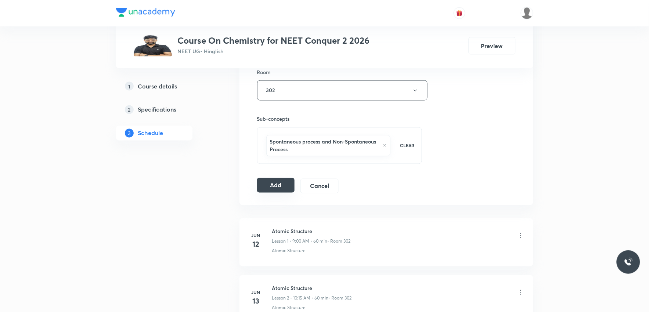
click at [276, 189] on button "Add" at bounding box center [276, 185] width 38 height 15
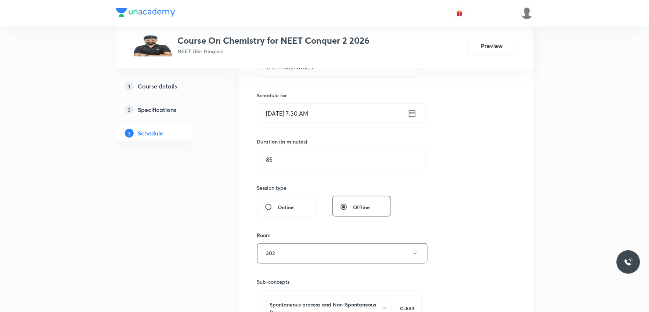
scroll to position [41, 0]
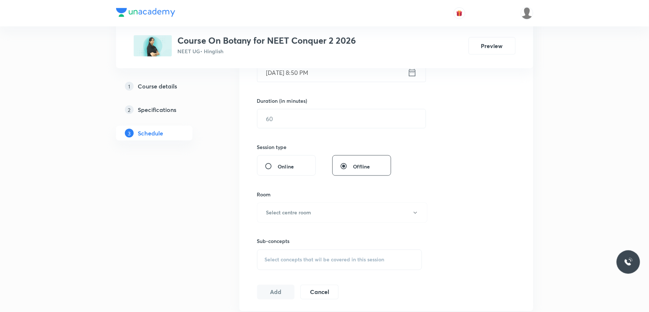
scroll to position [285, 0]
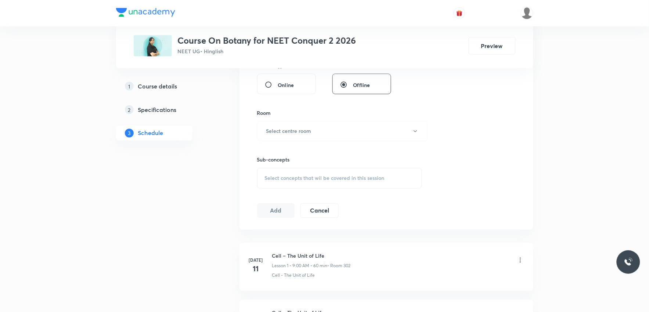
click at [330, 173] on div "Select concepts that wil be covered in this session" at bounding box center [339, 178] width 165 height 21
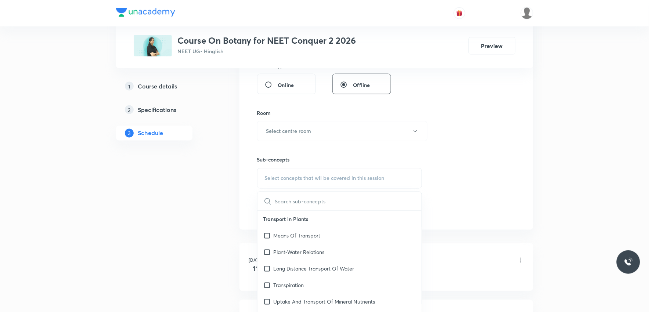
click at [473, 136] on div "Session 33 Live class Session title 0/99 ​ Schedule for Sep 2, 2025, 8:50 PM ​ …" at bounding box center [386, 45] width 258 height 345
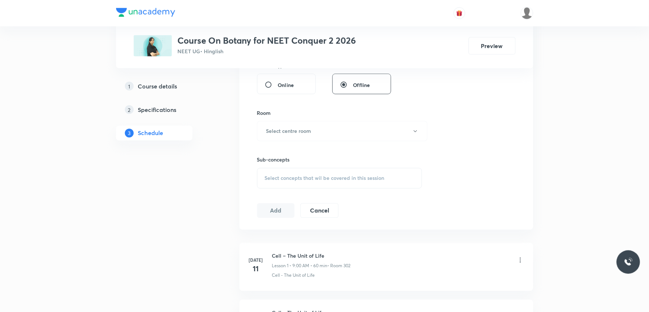
scroll to position [2099, 0]
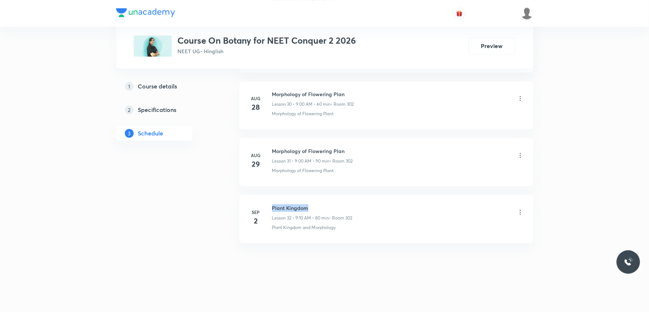
drag, startPoint x: 272, startPoint y: 207, endPoint x: 327, endPoint y: 207, distance: 54.3
click at [327, 207] on h6 "Plant Kingdom" at bounding box center [312, 208] width 80 height 8
copy h6 "Plant Kingdom"
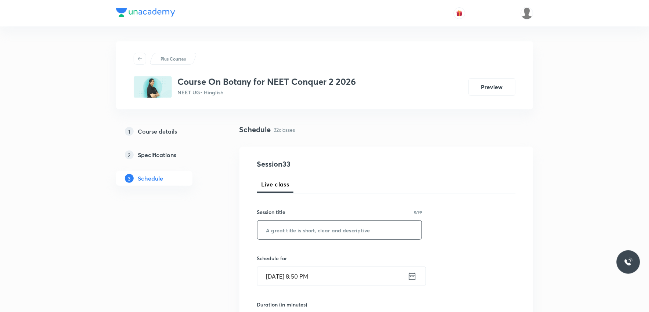
click at [326, 225] on input "text" at bounding box center [339, 230] width 164 height 19
paste input "Plant Kingdom"
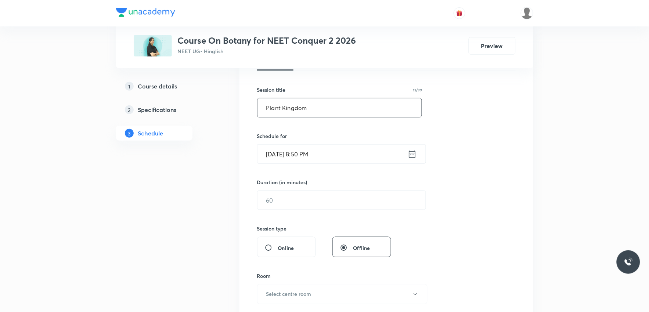
type input "Plant Kingdom"
click at [293, 155] on input "[DATE] 8:50 PM" at bounding box center [332, 154] width 150 height 19
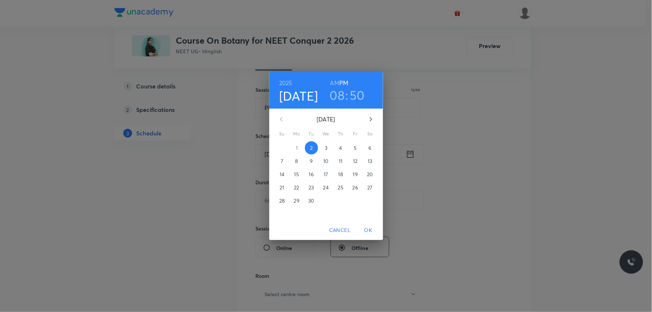
click at [325, 145] on p "3" at bounding box center [326, 147] width 3 height 7
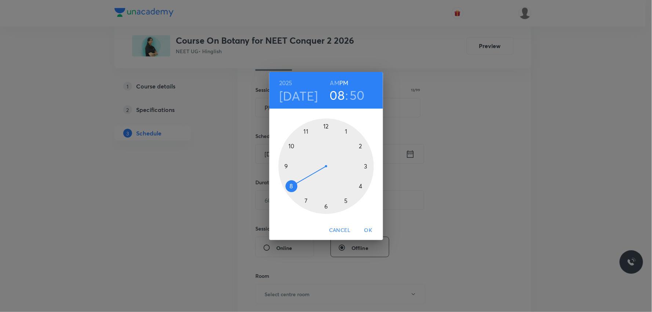
click at [334, 83] on h6 "AM" at bounding box center [334, 83] width 9 height 10
drag, startPoint x: 294, startPoint y: 177, endPoint x: 294, endPoint y: 173, distance: 4.1
click at [294, 173] on div at bounding box center [326, 166] width 95 height 95
drag, startPoint x: 292, startPoint y: 142, endPoint x: 326, endPoint y: 132, distance: 35.3
click at [326, 132] on div at bounding box center [326, 166] width 95 height 95
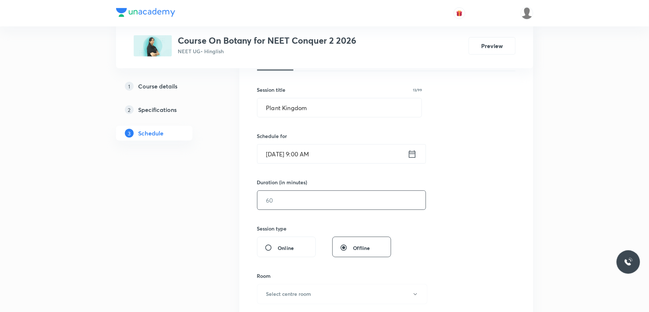
click at [279, 196] on input "text" at bounding box center [341, 200] width 168 height 19
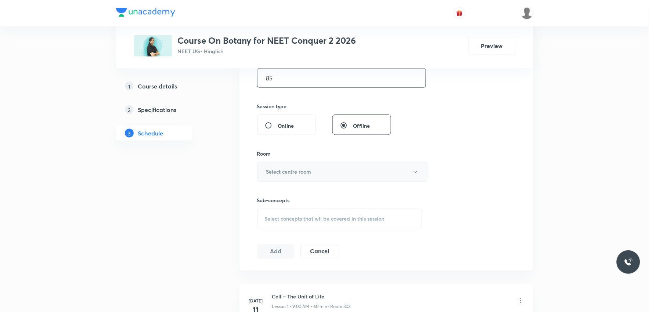
type input "85"
click at [328, 173] on button "Select centre room" at bounding box center [342, 172] width 170 height 20
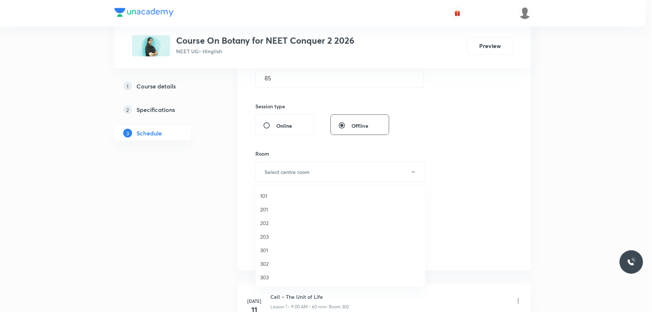
click at [272, 263] on span "302" at bounding box center [340, 264] width 161 height 8
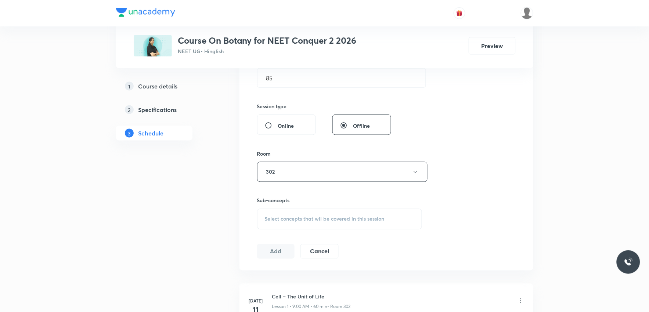
click at [334, 217] on span "Select concepts that wil be covered in this session" at bounding box center [325, 219] width 120 height 6
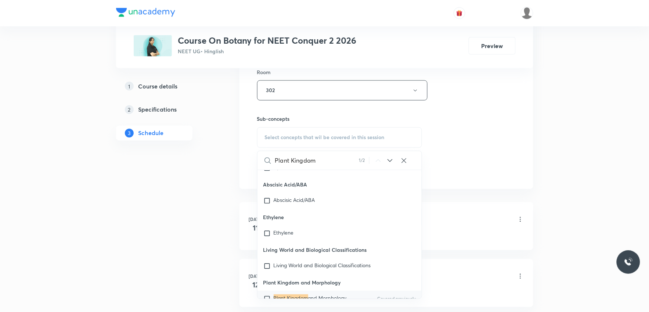
type input "Plant Kingdom"
click at [295, 294] on mark "Plant Kingdom" at bounding box center [291, 297] width 35 height 7
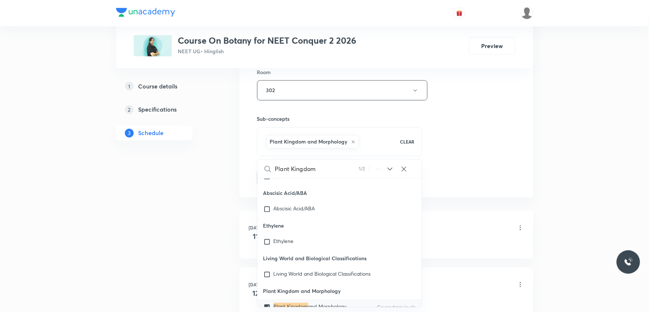
checkbox input "true"
click at [474, 148] on div "Session 33 Live class Session title 13/99 Plant Kingdom ​ Schedule for Sep 3, 2…" at bounding box center [386, 9] width 258 height 353
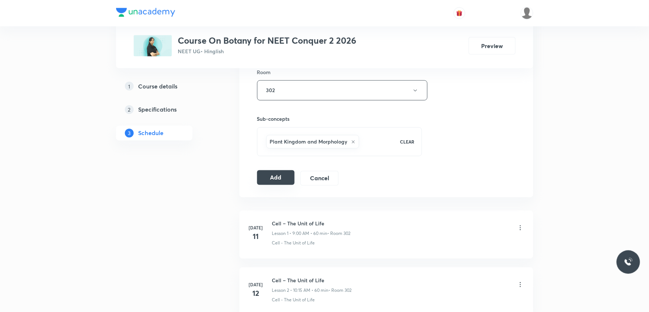
click at [284, 179] on button "Add" at bounding box center [276, 177] width 38 height 15
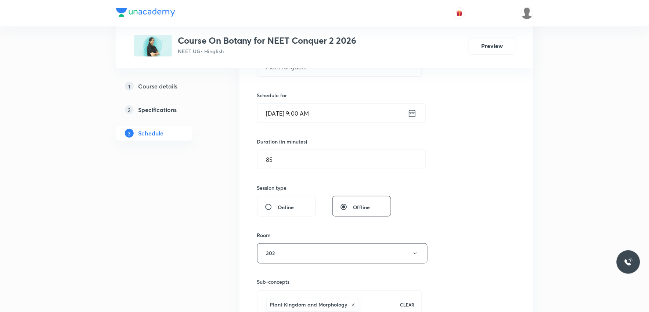
scroll to position [82, 0]
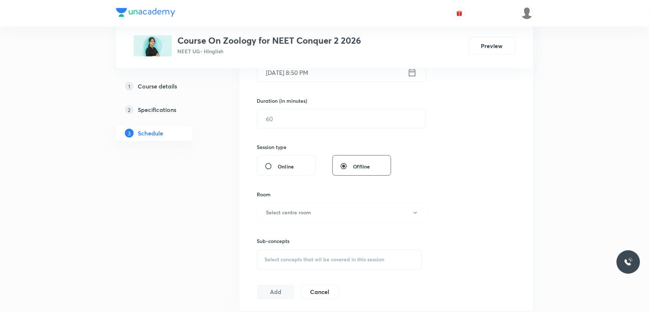
scroll to position [285, 0]
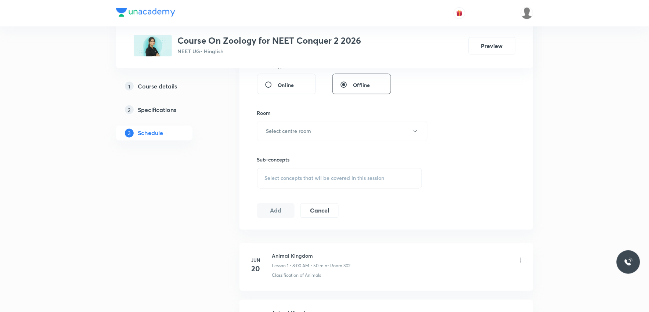
click at [323, 178] on span "Select concepts that wil be covered in this session" at bounding box center [325, 178] width 120 height 6
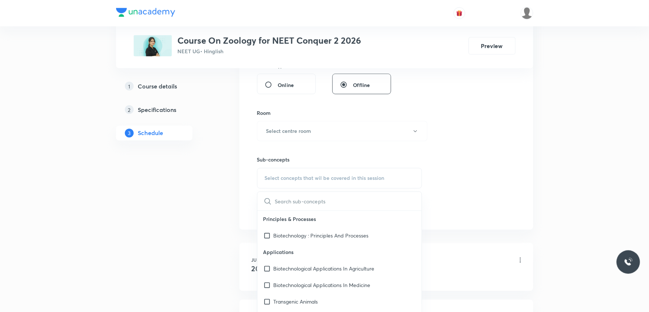
click at [475, 109] on div "Session 41 Live class Session title 0/99 ​ Schedule for [DATE] 8:50 PM ​ Durati…" at bounding box center [386, 45] width 258 height 345
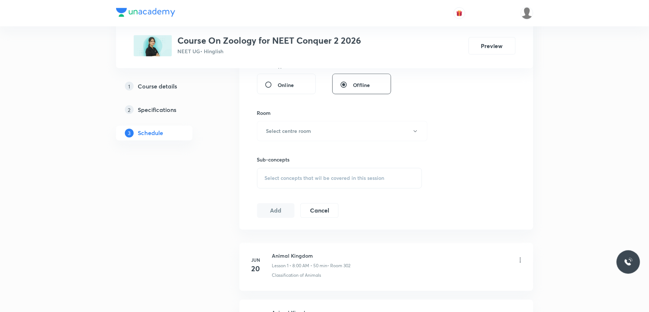
scroll to position [2556, 0]
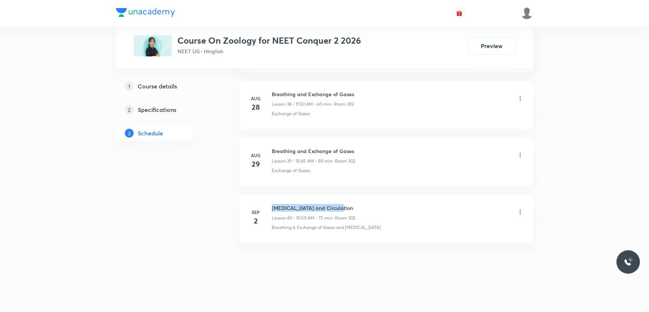
drag, startPoint x: 272, startPoint y: 207, endPoint x: 352, endPoint y: 206, distance: 80.4
click at [352, 206] on h6 "[MEDICAL_DATA] and Circulation" at bounding box center [313, 208] width 83 height 8
copy h6 "[MEDICAL_DATA] and Circulation"
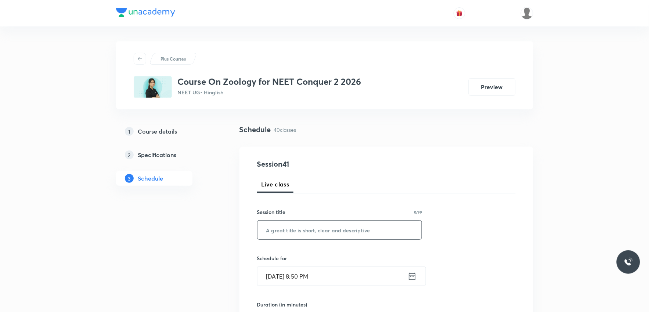
click at [336, 223] on input "text" at bounding box center [339, 230] width 164 height 19
paste input "[MEDICAL_DATA] and Circulation"
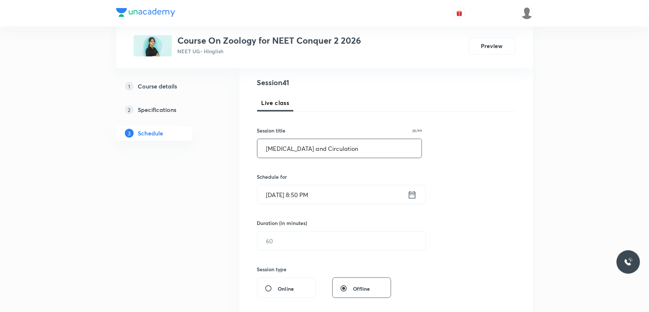
type input "[MEDICAL_DATA] and Circulation"
click at [289, 199] on input "[DATE] 8:50 PM" at bounding box center [332, 194] width 150 height 19
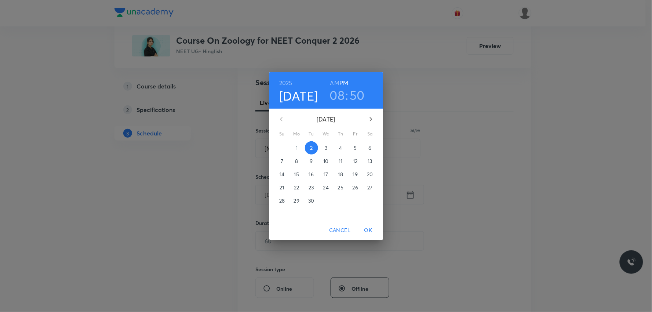
click at [326, 149] on p "3" at bounding box center [326, 147] width 3 height 7
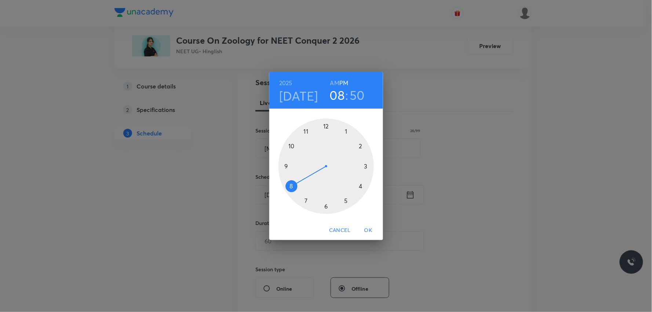
click at [333, 82] on h6 "AM" at bounding box center [334, 83] width 9 height 10
drag, startPoint x: 294, startPoint y: 177, endPoint x: 305, endPoint y: 150, distance: 28.8
click at [305, 150] on div at bounding box center [326, 166] width 95 height 95
drag, startPoint x: 296, startPoint y: 148, endPoint x: 308, endPoint y: 195, distance: 48.3
click at [308, 195] on div at bounding box center [326, 166] width 95 height 95
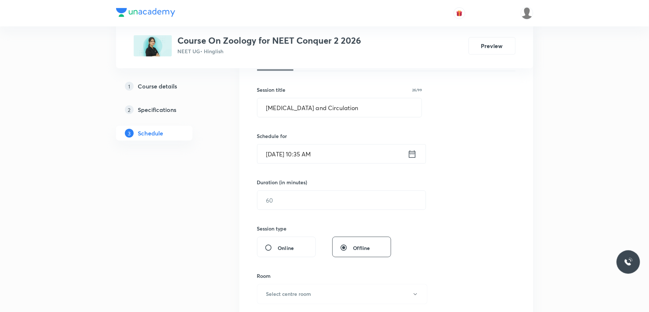
scroll to position [163, 0]
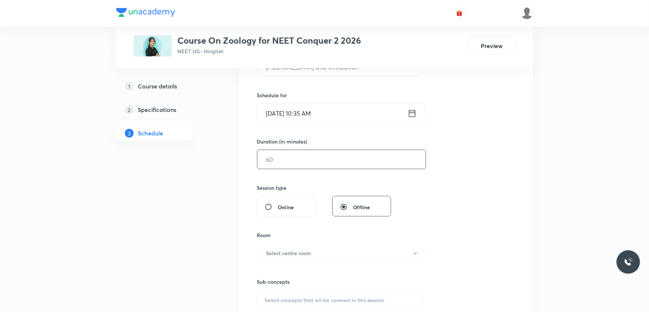
click at [306, 160] on input "text" at bounding box center [341, 159] width 168 height 19
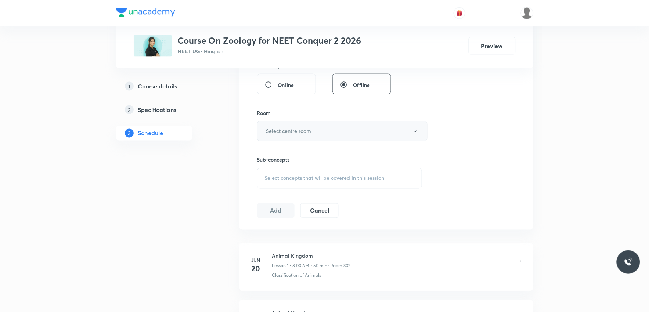
type input "70"
click at [336, 132] on button "Select centre room" at bounding box center [342, 131] width 170 height 20
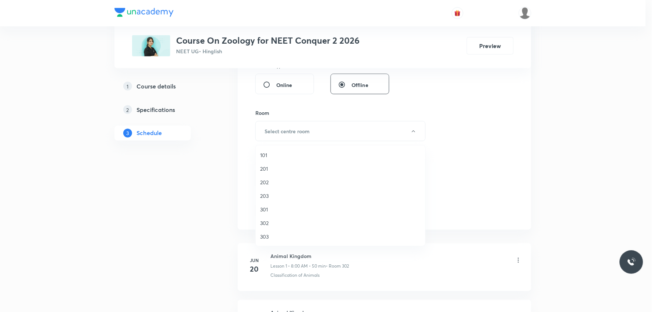
click at [280, 223] on span "302" at bounding box center [340, 223] width 161 height 8
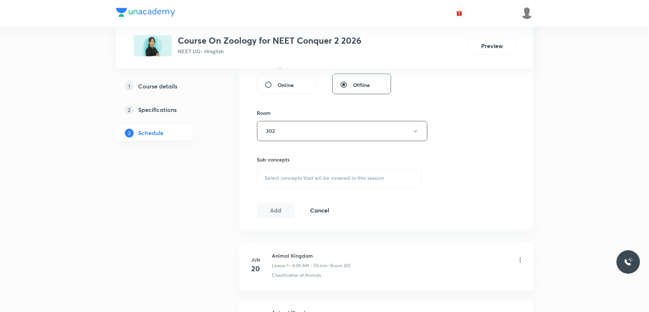
click at [342, 173] on div "Select concepts that wil be covered in this session" at bounding box center [339, 178] width 165 height 21
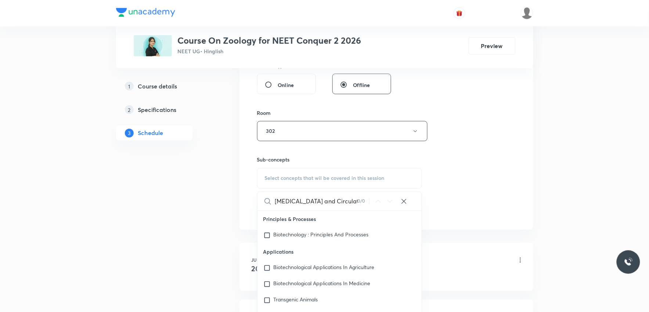
click at [303, 200] on input "Body Fluid and Circulation" at bounding box center [316, 201] width 83 height 19
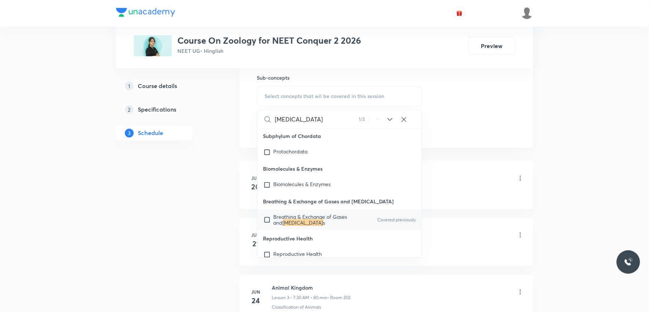
scroll to position [12771, 0]
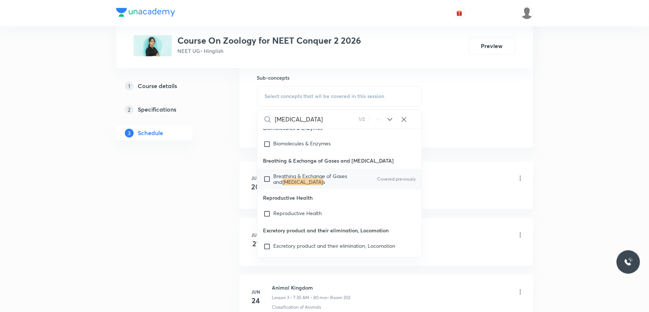
type input "Body Fluid"
click at [320, 185] on mark "Body Fluid" at bounding box center [303, 181] width 40 height 7
checkbox input "true"
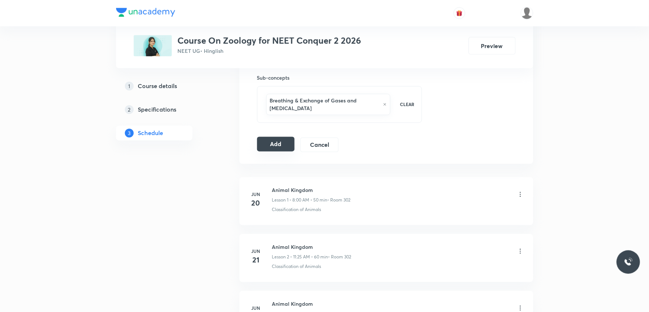
click at [273, 145] on button "Add" at bounding box center [276, 144] width 38 height 15
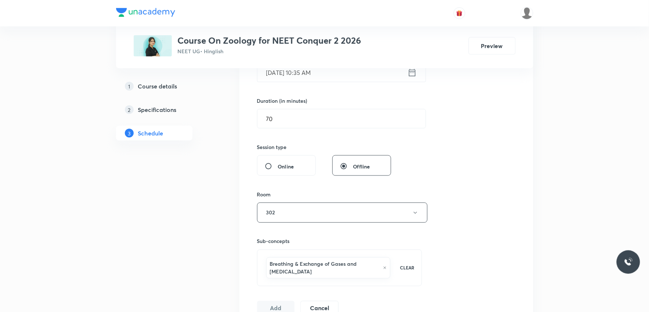
scroll to position [122, 0]
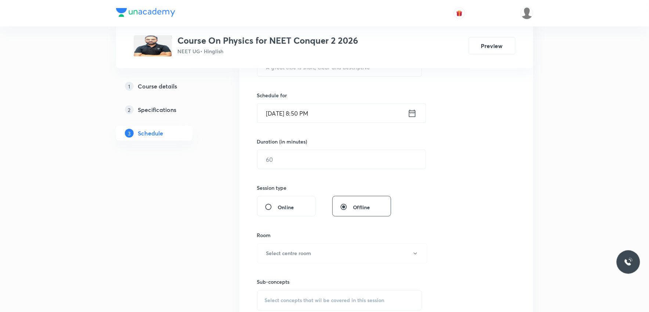
scroll to position [245, 0]
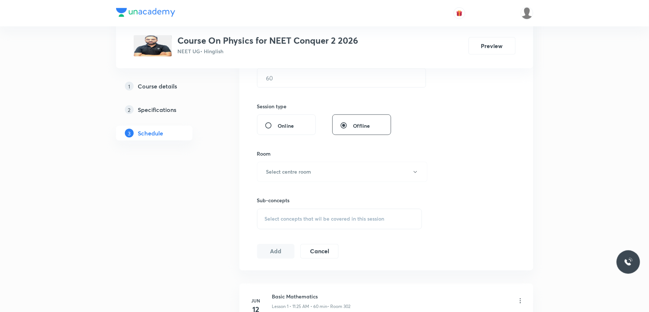
click at [355, 213] on div "Select concepts that wil be covered in this session" at bounding box center [339, 219] width 165 height 21
click at [446, 122] on div "Session 27 Live class Session title 0/99 ​ Schedule for [DATE] 8:50 PM ​ Durati…" at bounding box center [386, 86] width 258 height 345
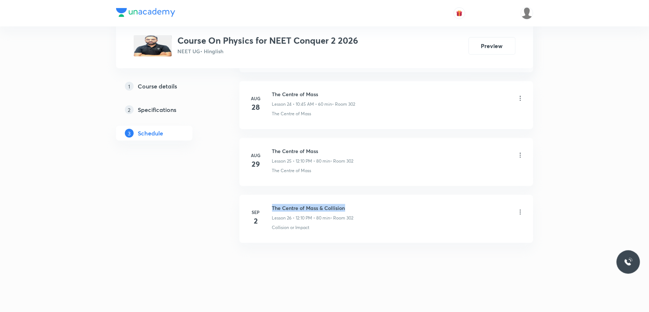
drag, startPoint x: 273, startPoint y: 208, endPoint x: 386, endPoint y: 203, distance: 113.5
click at [386, 203] on li "[DATE] The Centre of Mass & Collision Lesson 26 • 12:10 PM • 80 min • Room 302 …" at bounding box center [386, 219] width 294 height 48
copy h6 "The Centre of Mass & Collision"
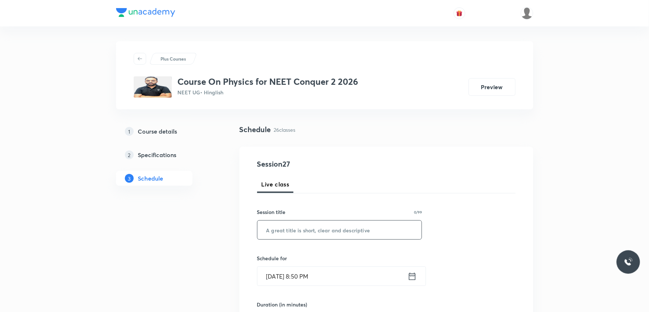
click at [371, 228] on input "text" at bounding box center [339, 230] width 164 height 19
paste input "The Centre of Mass & Collision"
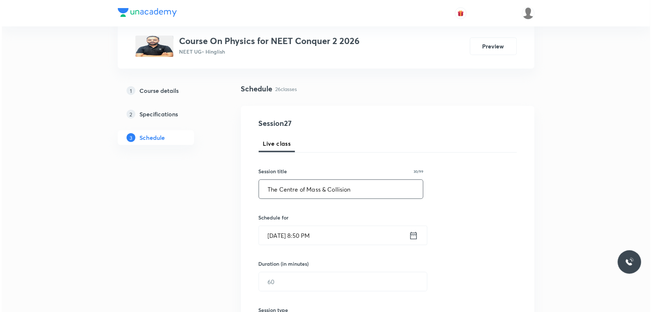
scroll to position [122, 0]
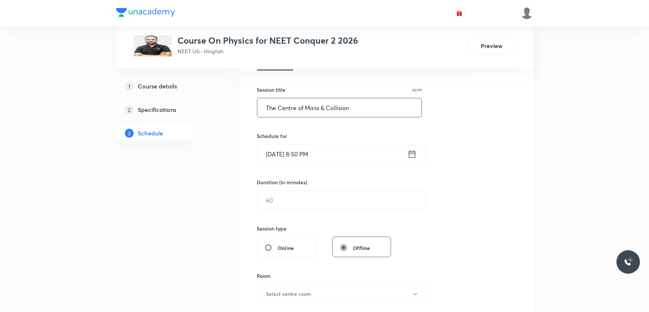
type input "The Centre of Mass & Collision"
click at [309, 152] on input "[DATE] 8:50 PM" at bounding box center [332, 154] width 150 height 19
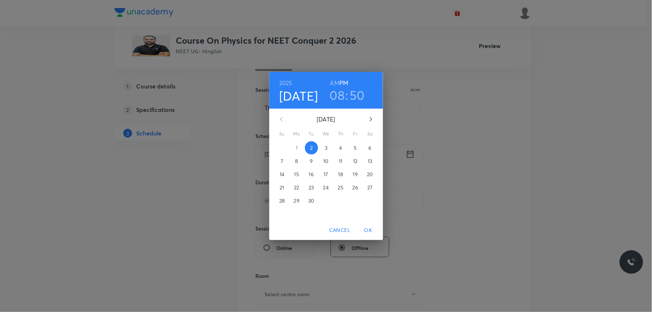
click at [324, 145] on span "3" at bounding box center [326, 147] width 13 height 7
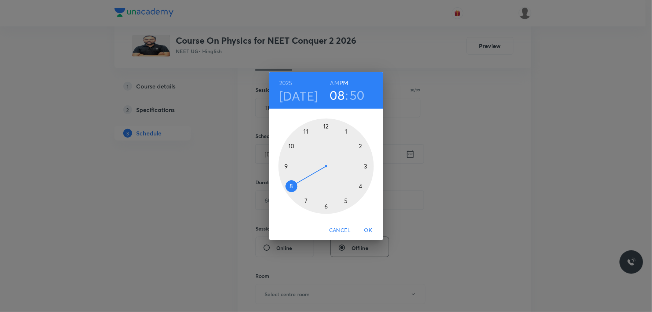
click at [335, 85] on h6 "AM" at bounding box center [334, 83] width 9 height 10
